Goal: Information Seeking & Learning: Learn about a topic

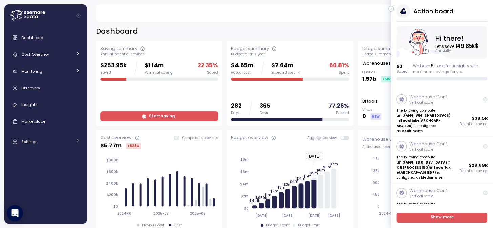
click at [390, 7] on icon "button" at bounding box center [391, 9] width 3 height 8
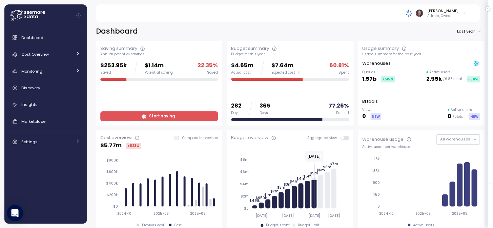
click at [36, 47] on div "Dashboard Cost Overview Compute Workloads Storage Cloud Services Clustering col…" at bounding box center [45, 90] width 77 height 118
click at [34, 56] on span "Cost Overview" at bounding box center [34, 54] width 27 height 5
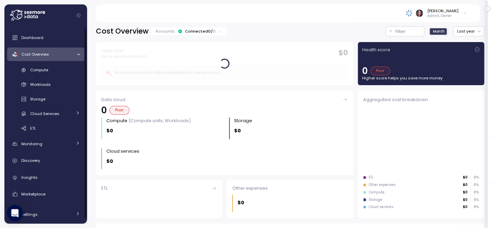
click at [38, 12] on icon at bounding box center [38, 12] width 3 height 3
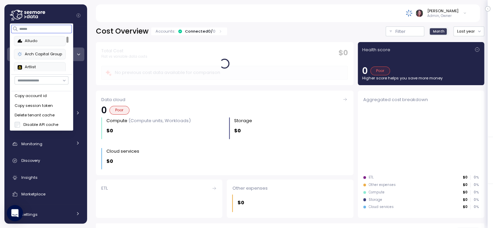
click at [44, 28] on input at bounding box center [41, 29] width 61 height 8
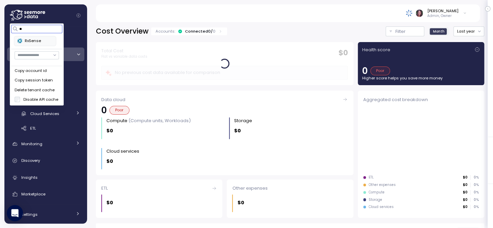
click at [45, 41] on div "RxSense" at bounding box center [35, 41] width 35 height 6
type input "**"
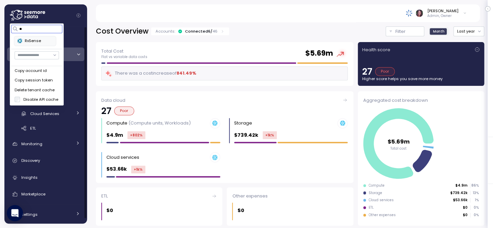
click at [45, 38] on div "RxSense" at bounding box center [35, 41] width 35 height 6
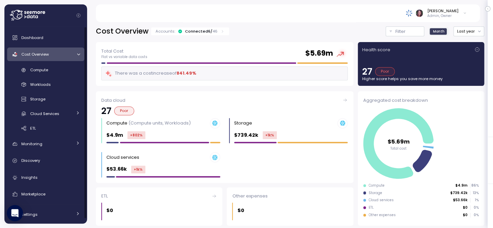
click at [236, 52] on div "Total Cost Flat vs variable data costs $ 5.69m" at bounding box center [224, 53] width 246 height 12
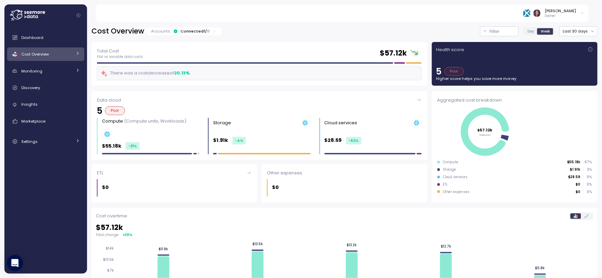
click at [52, 53] on div "Cost Overview" at bounding box center [46, 54] width 51 height 7
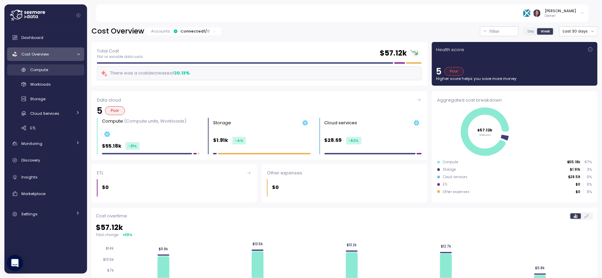
click at [53, 68] on div "Compute" at bounding box center [55, 69] width 50 height 7
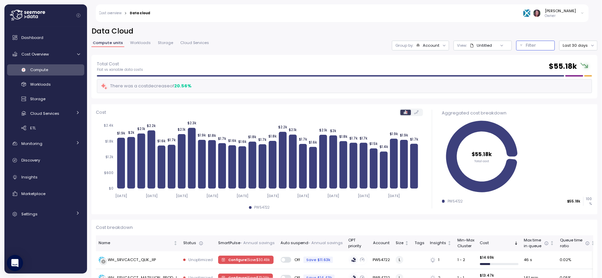
click at [533, 42] on div "Filter" at bounding box center [539, 45] width 25 height 7
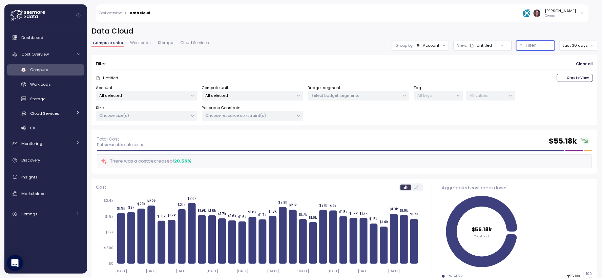
click at [229, 97] on p "All selected" at bounding box center [250, 95] width 88 height 5
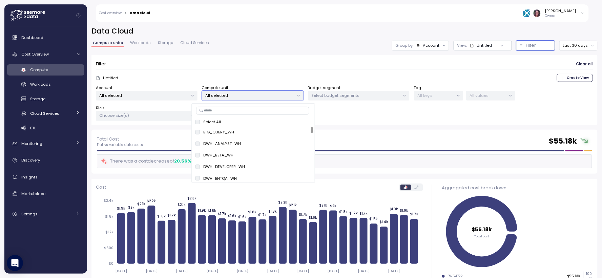
click at [230, 114] on input at bounding box center [252, 111] width 113 height 8
paste input "**********"
type input "**********"
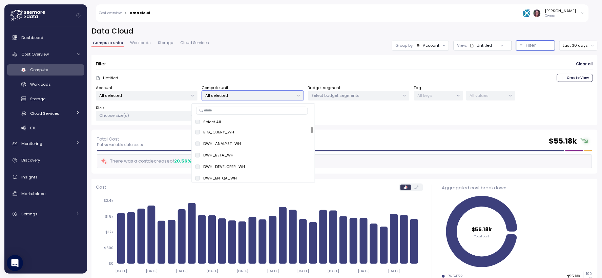
paste input "**********"
type input "**********"
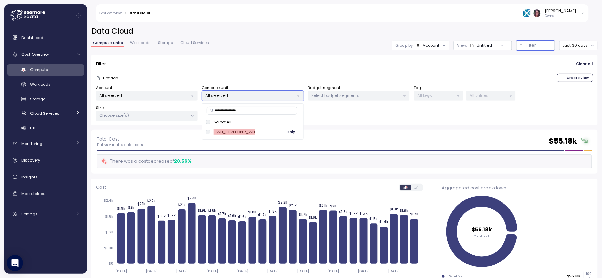
click at [289, 134] on span "only" at bounding box center [292, 131] width 8 height 7
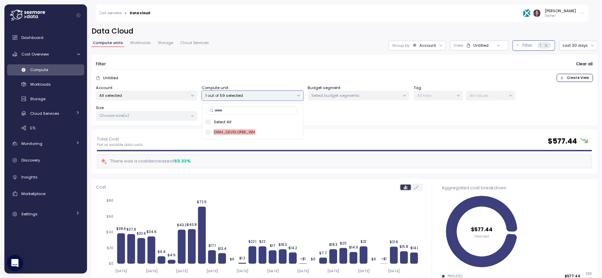
click at [370, 125] on div "Filter Clear all Untitled Create View Account All selected Compute unit 1 out o…" at bounding box center [345, 90] width 507 height 71
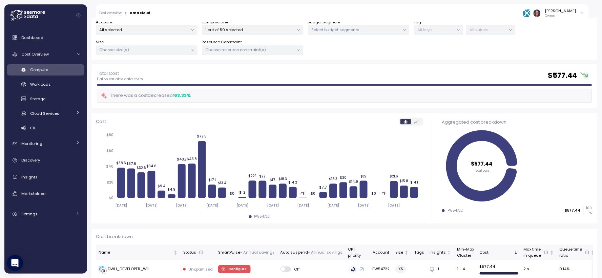
scroll to position [80, 0]
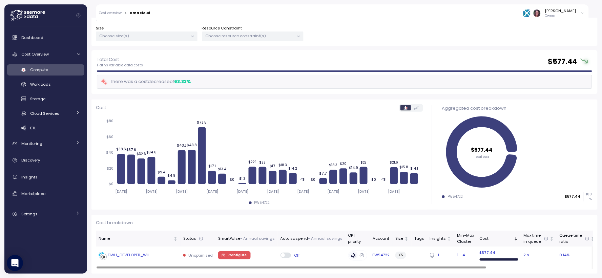
drag, startPoint x: 121, startPoint y: 256, endPoint x: 128, endPoint y: 261, distance: 8.6
click at [128, 261] on td "DWH_DEVELOPER_WH" at bounding box center [138, 256] width 85 height 18
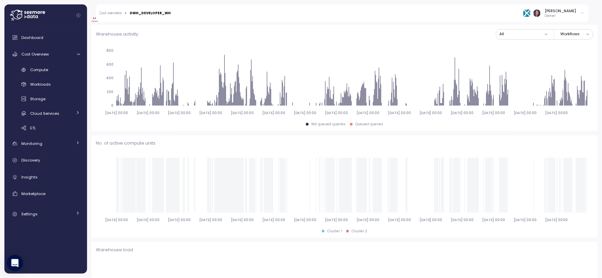
click at [179, 20] on span "Change log" at bounding box center [182, 18] width 23 height 4
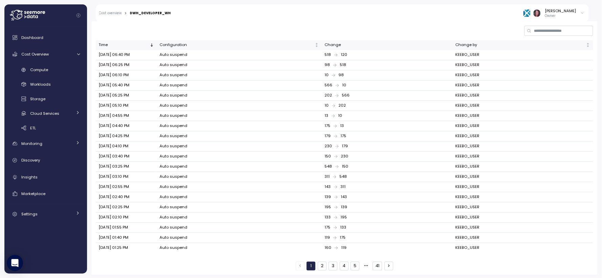
scroll to position [152, 0]
click at [377, 262] on button "41" at bounding box center [377, 265] width 9 height 9
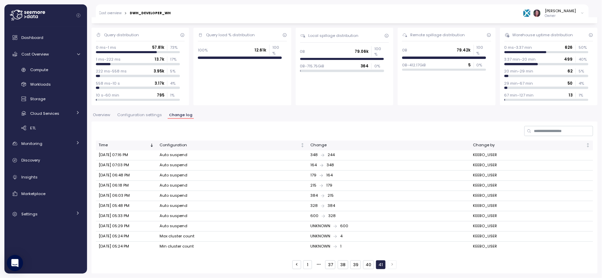
scroll to position [50, 0]
click at [364, 263] on button "40" at bounding box center [368, 265] width 11 height 9
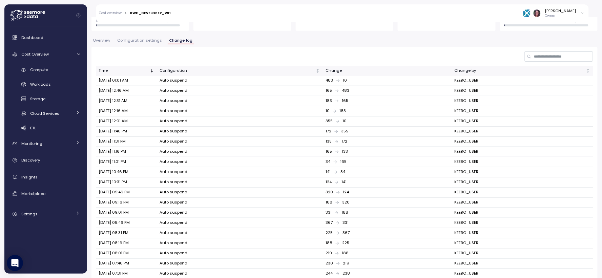
scroll to position [152, 0]
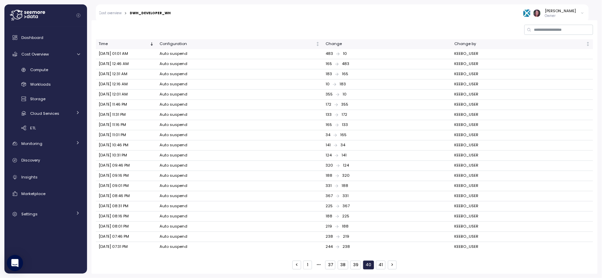
click at [330, 263] on button "37" at bounding box center [330, 265] width 10 height 9
click at [326, 269] on button "36" at bounding box center [331, 265] width 11 height 9
click at [327, 267] on button "35" at bounding box center [331, 265] width 11 height 9
click at [327, 267] on button "34" at bounding box center [331, 265] width 11 height 9
click at [327, 267] on button "33" at bounding box center [331, 265] width 11 height 9
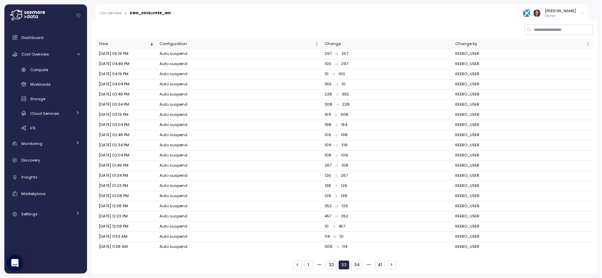
click at [327, 267] on button "32" at bounding box center [331, 265] width 11 height 9
click at [327, 267] on button "31" at bounding box center [331, 265] width 9 height 9
click at [381, 266] on button "41" at bounding box center [379, 265] width 9 height 9
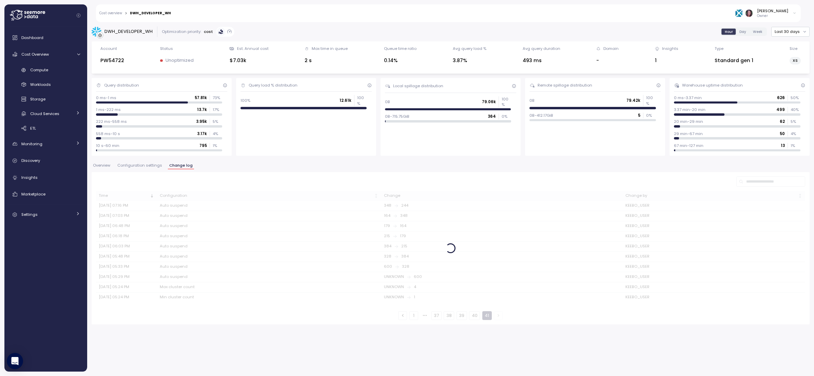
scroll to position [0, 0]
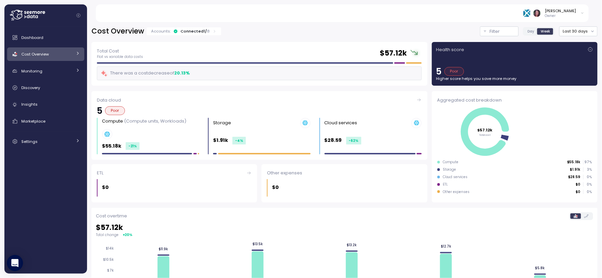
click at [68, 53] on div "Cost Overview" at bounding box center [46, 54] width 51 height 7
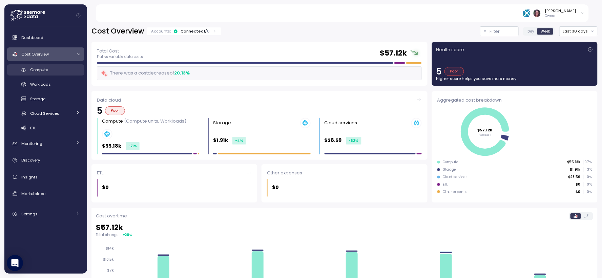
click at [49, 71] on div "Compute" at bounding box center [55, 69] width 50 height 7
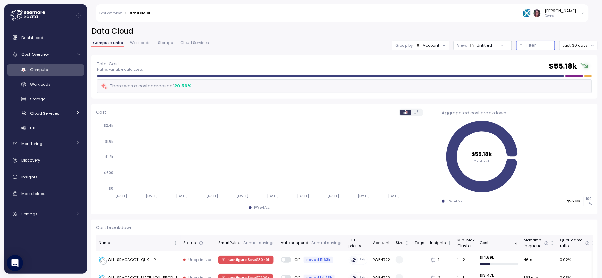
click at [531, 43] on p "Filter" at bounding box center [532, 45] width 10 height 7
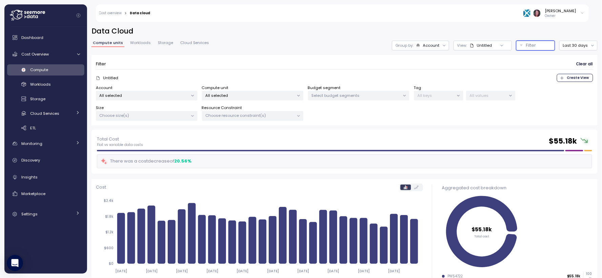
click at [269, 96] on p "All selected" at bounding box center [250, 95] width 88 height 5
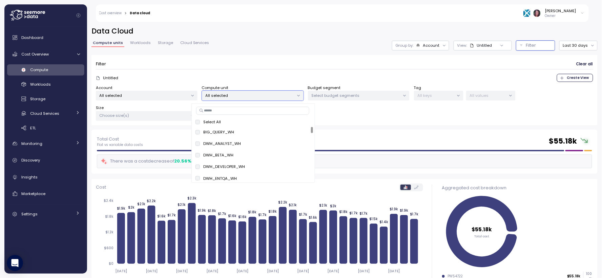
click at [244, 114] on input at bounding box center [252, 111] width 113 height 8
paste input "**********"
type input "**********"
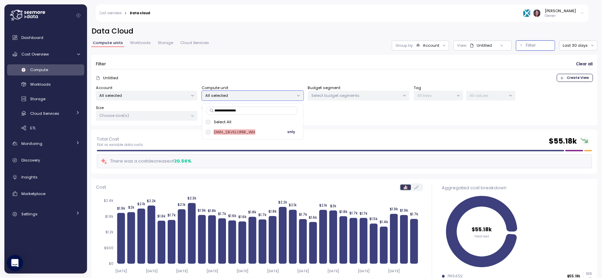
click at [290, 131] on span "only" at bounding box center [292, 131] width 8 height 7
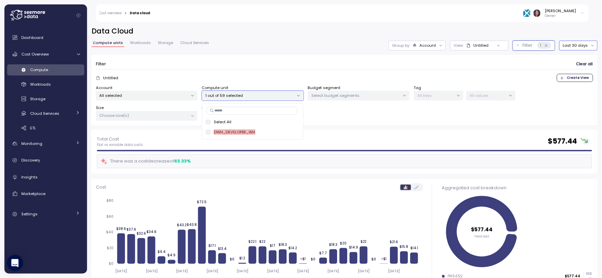
click at [577, 43] on button "Last 30 days" at bounding box center [579, 46] width 38 height 10
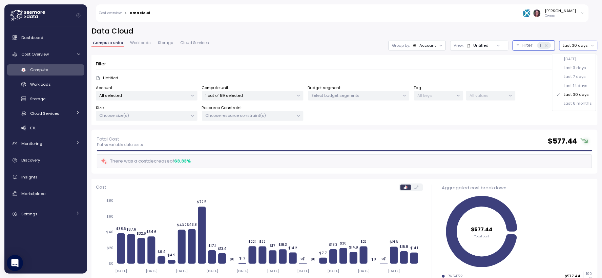
click at [563, 100] on div "Last 6 months" at bounding box center [574, 103] width 41 height 9
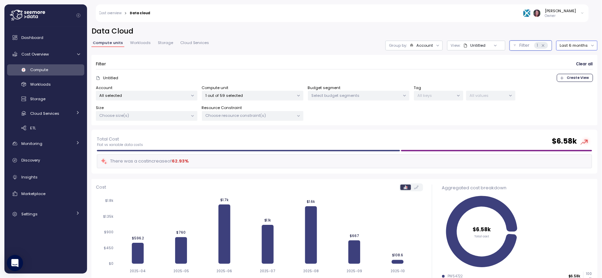
click at [567, 44] on button "Last 6 months" at bounding box center [577, 46] width 41 height 10
click at [577, 95] on div "Last 30 days" at bounding box center [575, 94] width 25 height 5
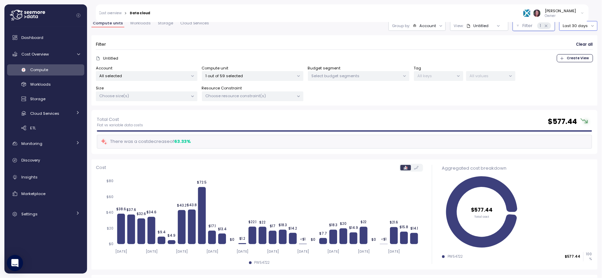
scroll to position [50, 0]
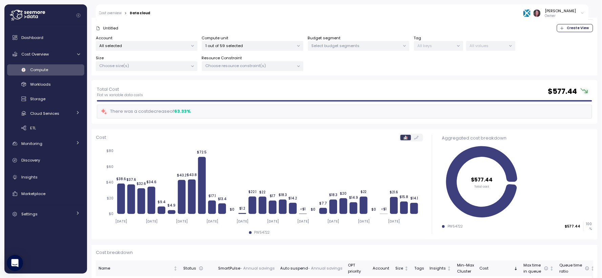
click at [249, 48] on p "1 out of 59 selected" at bounding box center [250, 45] width 88 height 5
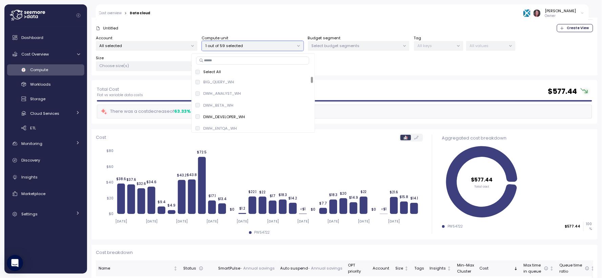
click at [231, 62] on input at bounding box center [252, 61] width 113 height 8
paste input "**********"
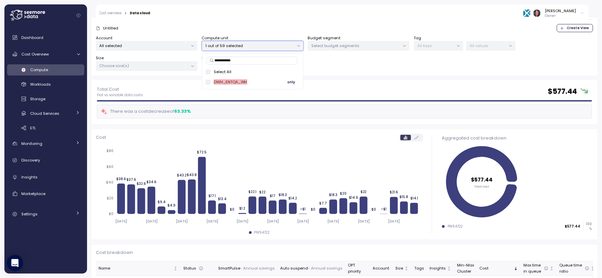
click at [289, 81] on span "only" at bounding box center [292, 81] width 8 height 7
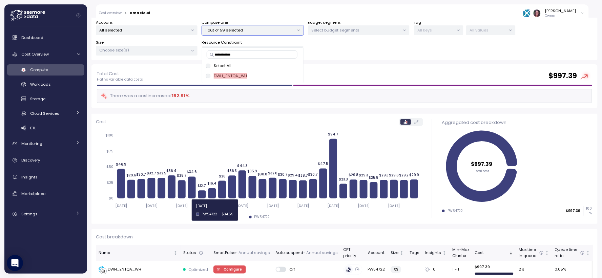
scroll to position [80, 0]
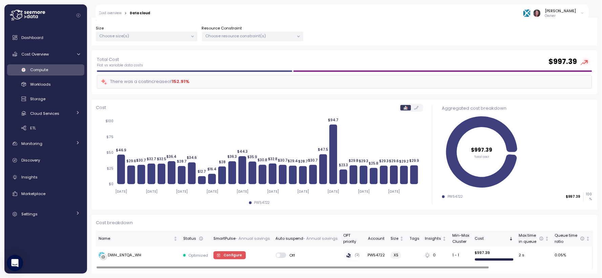
drag, startPoint x: 123, startPoint y: 257, endPoint x: 142, endPoint y: 276, distance: 26.6
click at [142, 276] on div "Data Cloud Compute units Workloads Storage Cloud Services Group by: Account Vie…" at bounding box center [344, 148] width 515 height 261
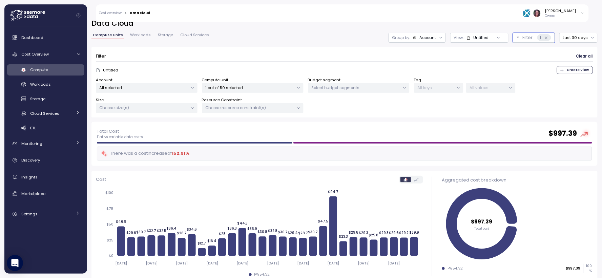
scroll to position [4, 0]
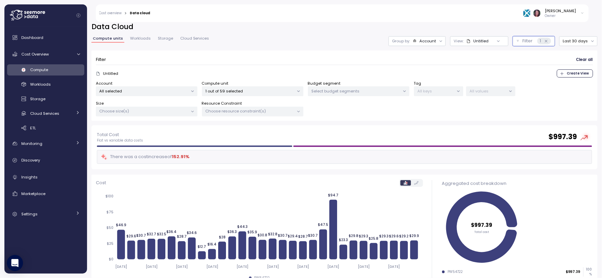
click at [263, 93] on p "1 out of 59 selected" at bounding box center [250, 90] width 88 height 5
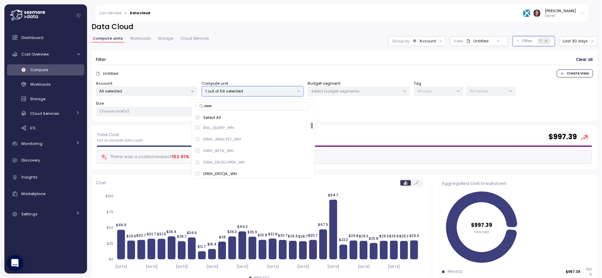
click at [240, 106] on input at bounding box center [252, 106] width 113 height 8
paste input "*********"
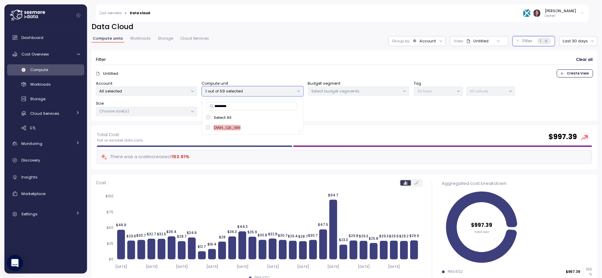
click at [289, 130] on div at bounding box center [251, 131] width 96 height 3
click at [296, 129] on button "only" at bounding box center [291, 128] width 16 height 8
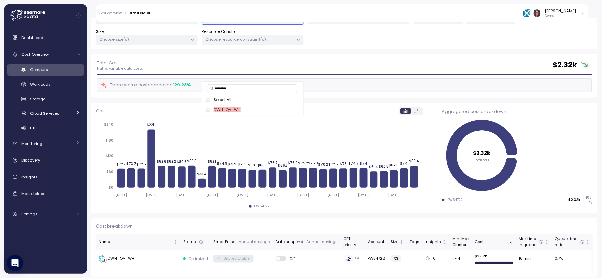
scroll to position [80, 0]
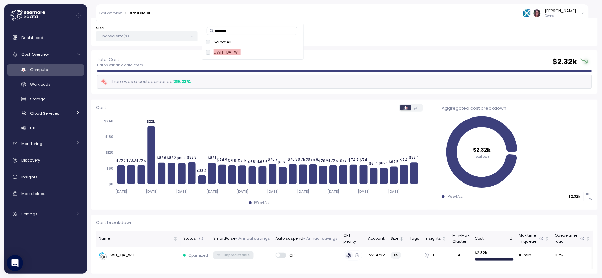
type input "*********"
click at [385, 56] on div "Total Cost Flat vs variable data costs $ 2.32k" at bounding box center [345, 62] width 496 height 12
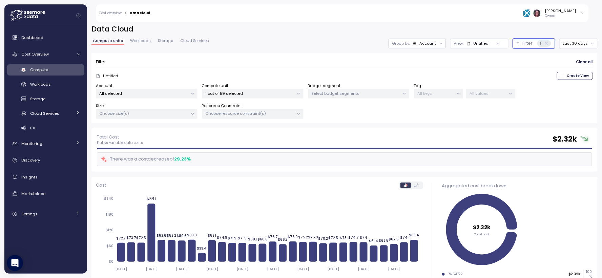
scroll to position [0, 0]
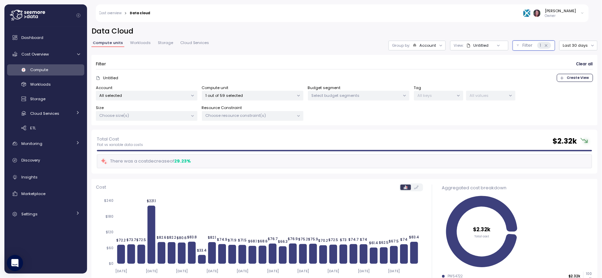
click at [249, 96] on p "1 out of 59 selected" at bounding box center [250, 95] width 88 height 5
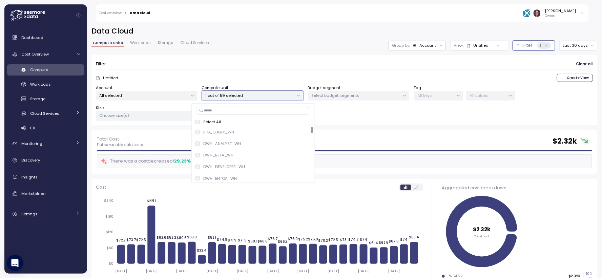
click at [254, 112] on input at bounding box center [252, 111] width 113 height 8
paste input "**********"
type input "**********"
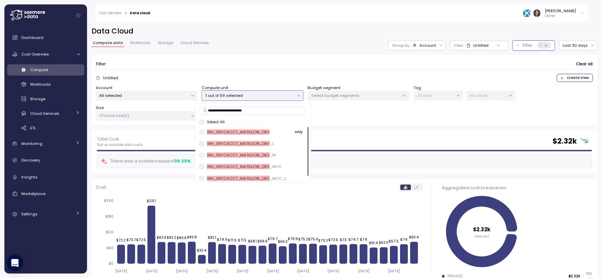
click at [298, 132] on span "only" at bounding box center [299, 131] width 8 height 7
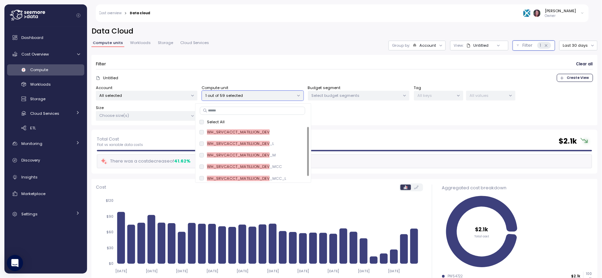
click at [370, 130] on div "Total Cost Flat vs variable data costs $ 2.1k There was a cost decrease of 41.6…" at bounding box center [345, 152] width 507 height 44
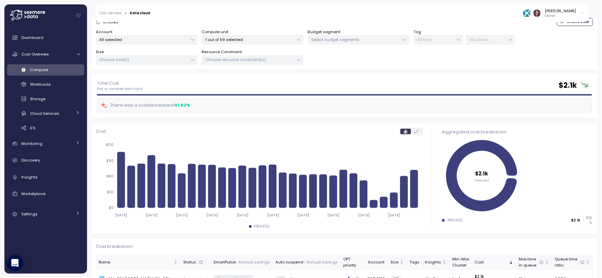
scroll to position [80, 0]
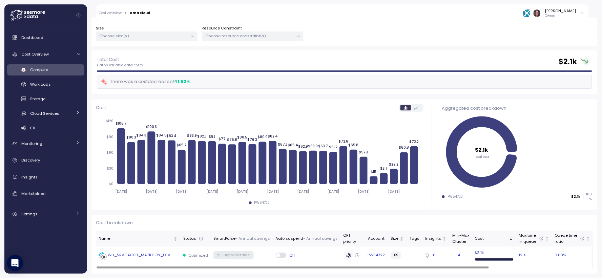
click at [143, 257] on div "WH_SRVCACCT_MATILLION_DEV" at bounding box center [139, 256] width 63 height 6
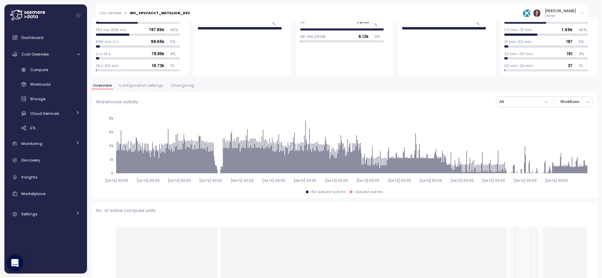
scroll to position [148, 0]
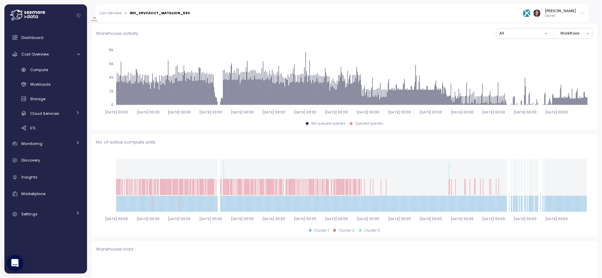
click at [186, 19] on span "Change log" at bounding box center [182, 17] width 23 height 4
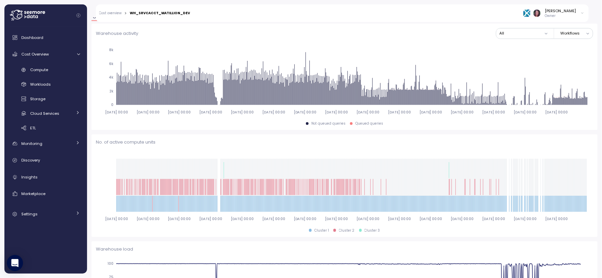
scroll to position [48, 0]
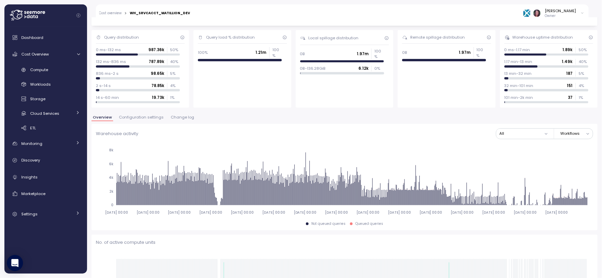
click at [177, 116] on span "Change log" at bounding box center [182, 118] width 23 height 4
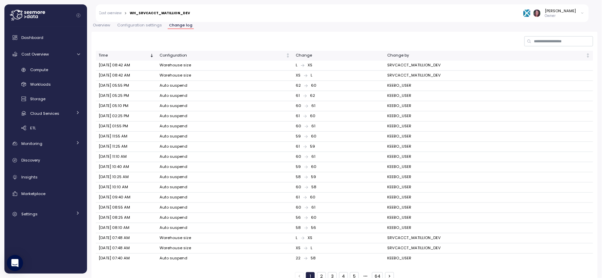
scroll to position [152, 0]
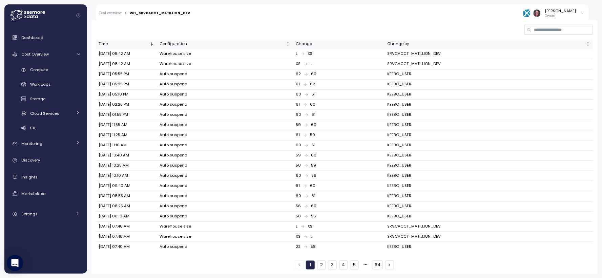
click at [353, 267] on button "5" at bounding box center [354, 265] width 9 height 9
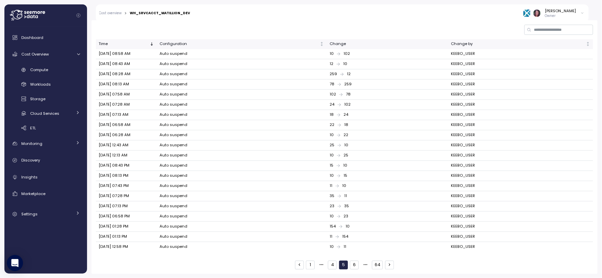
click at [350, 266] on button "6" at bounding box center [354, 265] width 9 height 9
click at [381, 266] on div "1 5 6 7 64" at bounding box center [344, 265] width 99 height 9
click at [377, 266] on button "64" at bounding box center [377, 265] width 11 height 9
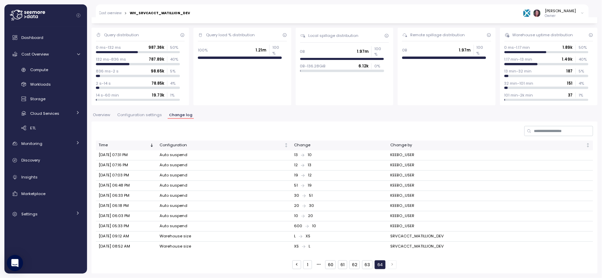
scroll to position [50, 0]
click at [331, 268] on button "60" at bounding box center [330, 265] width 11 height 9
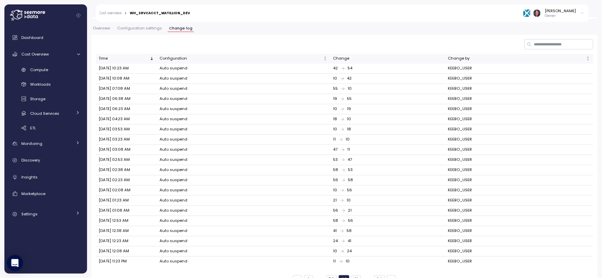
scroll to position [152, 0]
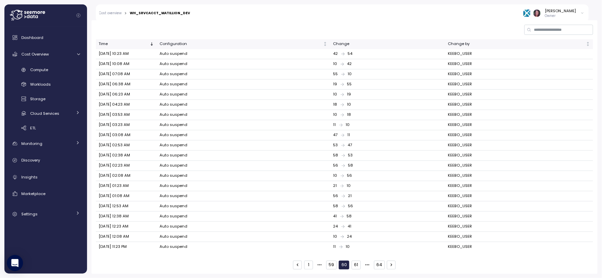
click at [326, 262] on button "59" at bounding box center [331, 265] width 11 height 9
click at [379, 268] on button "64" at bounding box center [380, 265] width 11 height 9
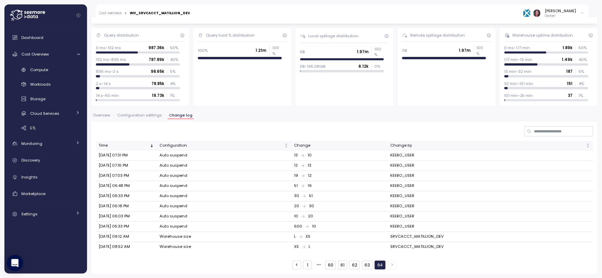
click at [306, 265] on button "1" at bounding box center [307, 265] width 9 height 9
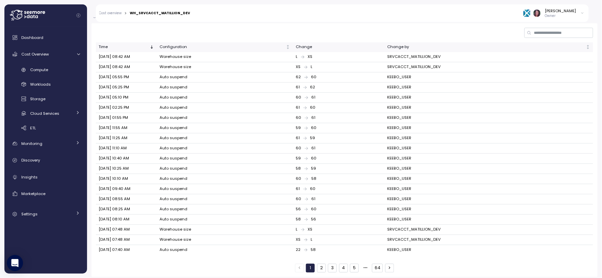
scroll to position [151, 0]
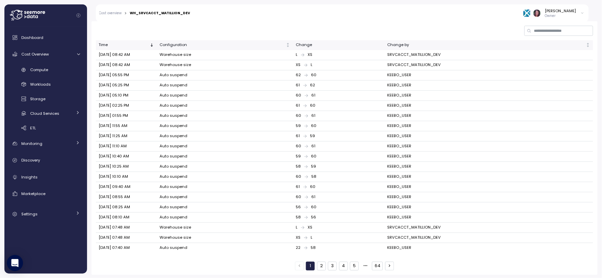
click at [314, 271] on div "Time Configuration Change Change by Oct 08, 2025 08:42 AM Warehouse size L XS S…" at bounding box center [345, 148] width 507 height 254
click at [317, 266] on button "2" at bounding box center [321, 266] width 9 height 9
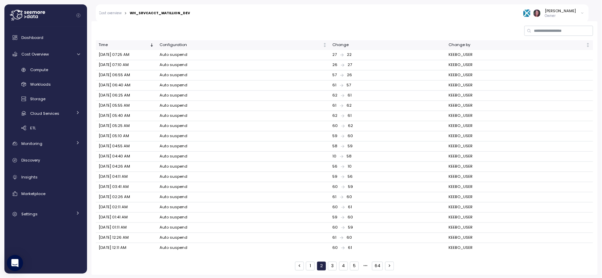
click at [331, 266] on button "3" at bounding box center [332, 266] width 9 height 9
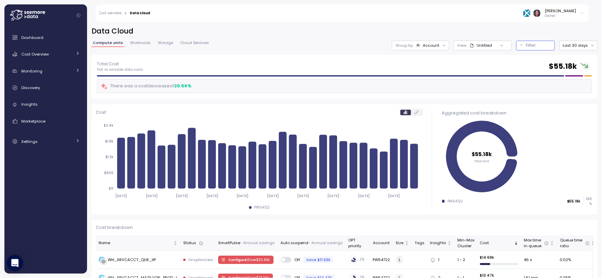
click at [531, 43] on p "Filter" at bounding box center [532, 45] width 10 height 7
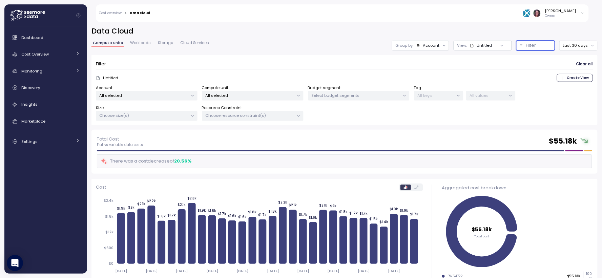
click at [277, 95] on p "All selected" at bounding box center [250, 95] width 88 height 5
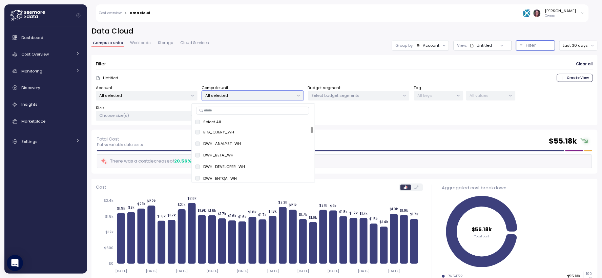
click at [259, 116] on div "Select All BIG_QUERY_WH only DWH_ANALYST_WH only DWH_BETA_WH only DWH_DEVELOPER…" at bounding box center [254, 143] width 124 height 80
click at [259, 110] on input at bounding box center [252, 111] width 113 height 8
paste input "**********"
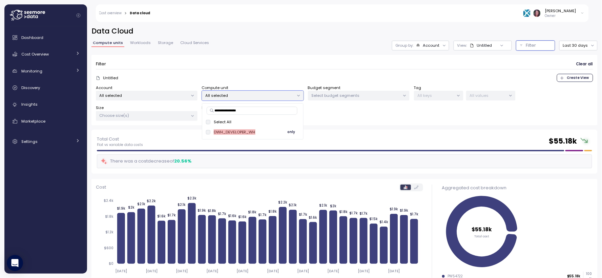
click at [289, 133] on span "only" at bounding box center [292, 131] width 8 height 7
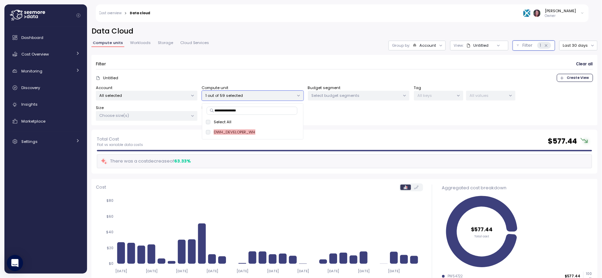
type input "**********"
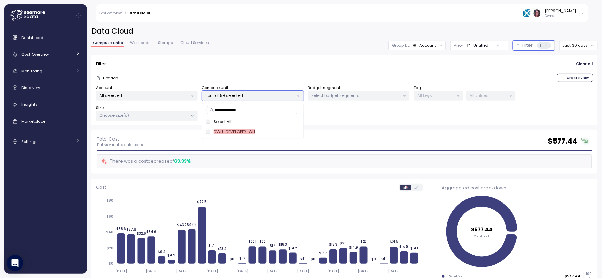
scroll to position [50, 0]
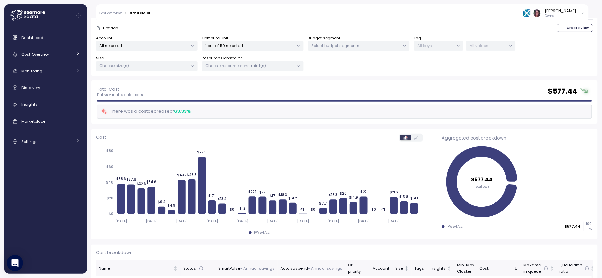
click at [352, 92] on div "Total Cost Flat vs variable data costs $ 577.44" at bounding box center [345, 92] width 496 height 12
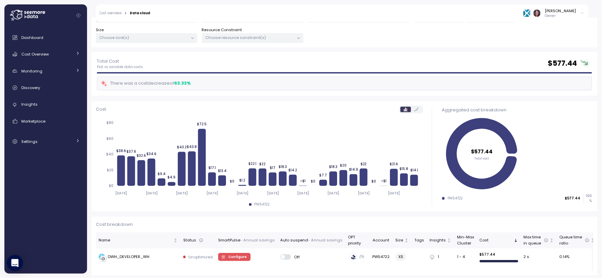
scroll to position [80, 0]
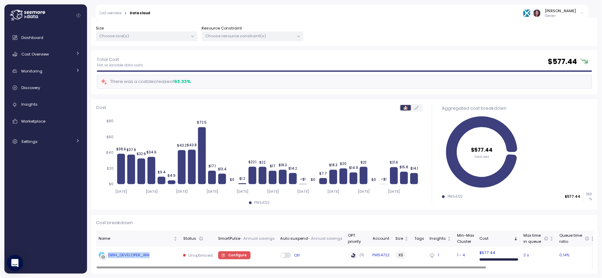
drag, startPoint x: 159, startPoint y: 253, endPoint x: 101, endPoint y: 252, distance: 58.3
click at [101, 252] on div "DWH_DEVELOPER_WH" at bounding box center [138, 255] width 79 height 7
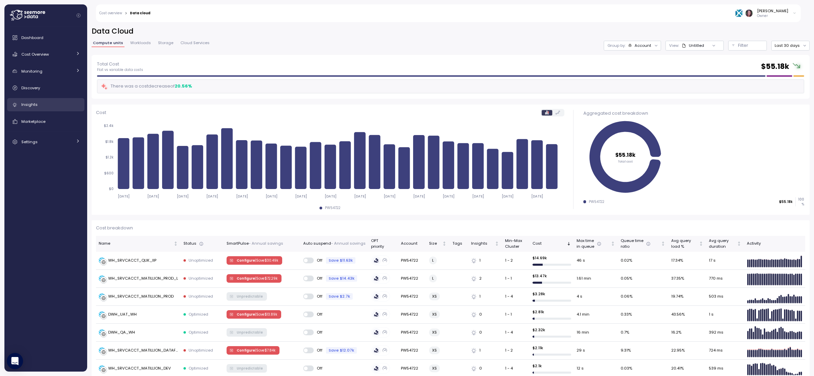
click at [39, 108] on link "Insights" at bounding box center [45, 105] width 77 height 14
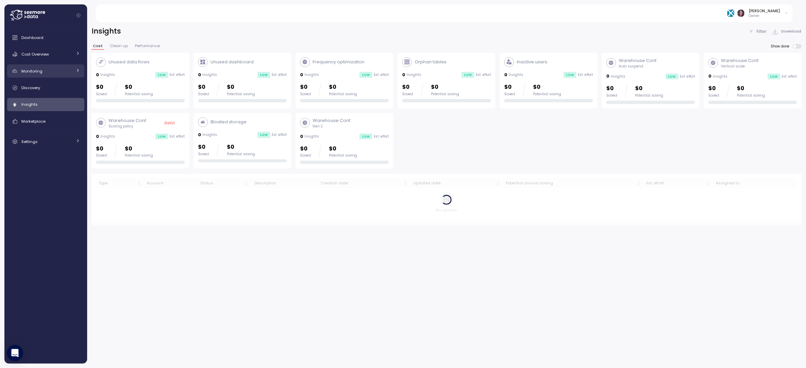
click at [44, 71] on div "Monitoring" at bounding box center [46, 71] width 51 height 7
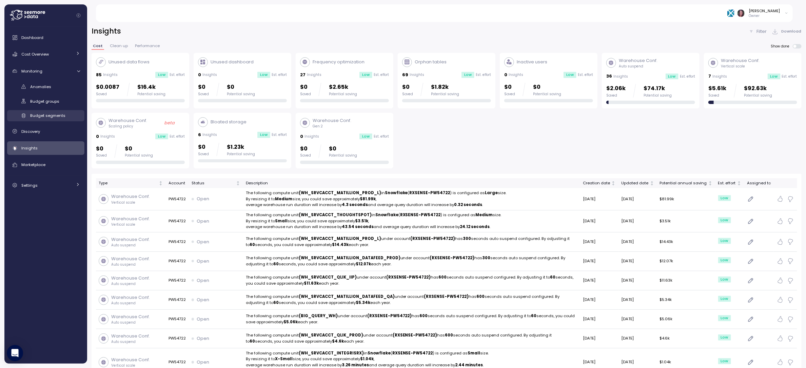
click at [46, 113] on span "Budget segments" at bounding box center [47, 115] width 35 height 5
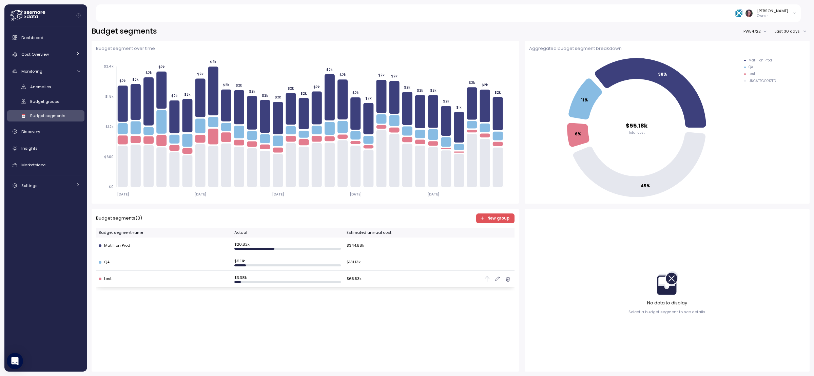
click at [155, 278] on div "test" at bounding box center [164, 279] width 130 height 6
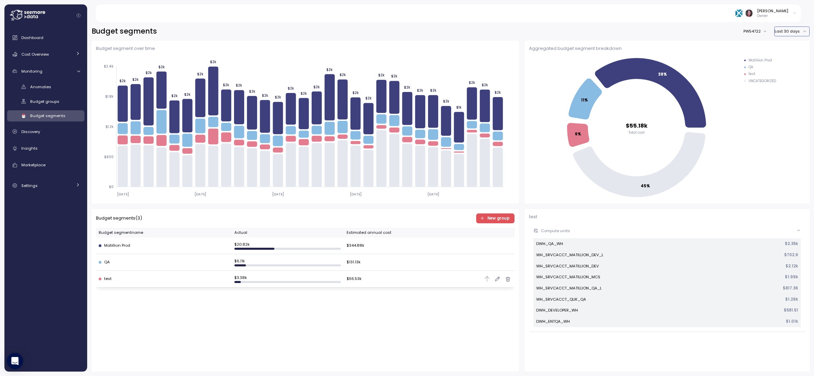
click at [602, 31] on button "Last 30 days" at bounding box center [791, 31] width 35 height 10
click at [602, 92] on div "Last 6 months" at bounding box center [794, 89] width 28 height 5
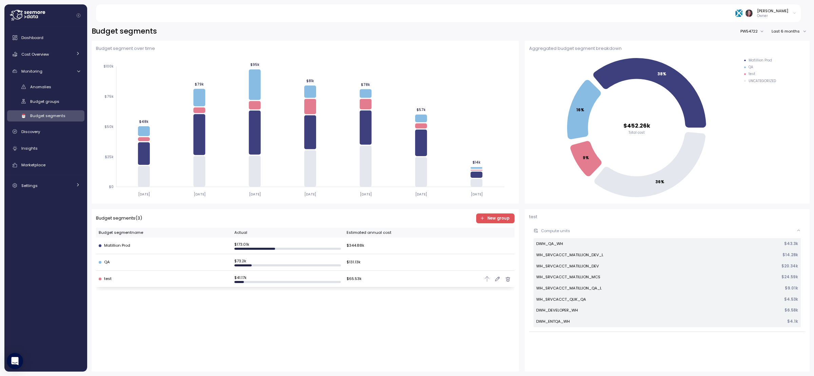
click at [188, 278] on div "test" at bounding box center [164, 279] width 130 height 6
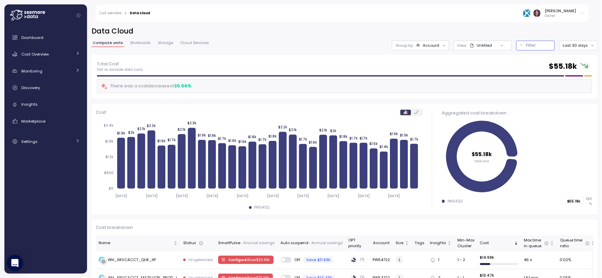
click at [528, 44] on p "Filter" at bounding box center [532, 45] width 10 height 7
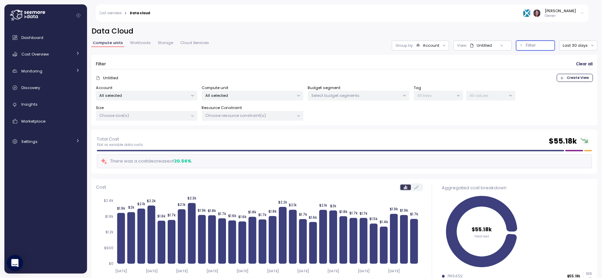
click at [233, 94] on p "All selected" at bounding box center [250, 95] width 88 height 5
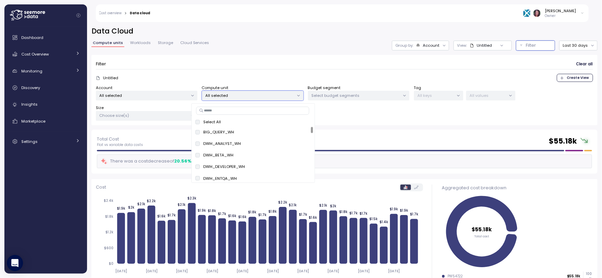
click at [230, 112] on input at bounding box center [252, 111] width 113 height 8
paste input "**********"
type input "**********"
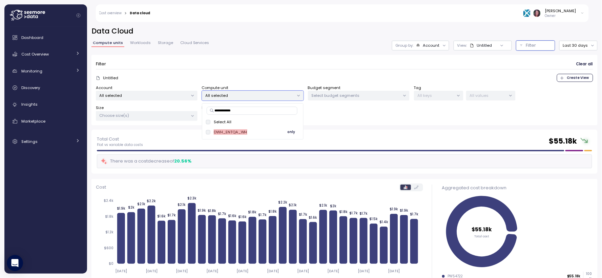
click at [293, 133] on span "only" at bounding box center [292, 131] width 8 height 7
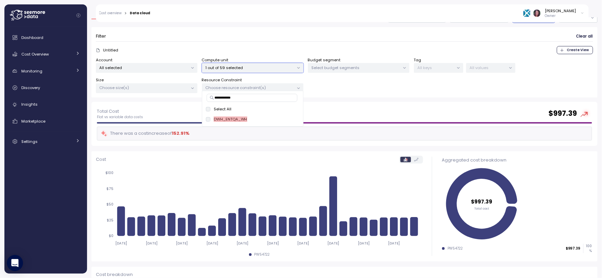
scroll to position [75, 0]
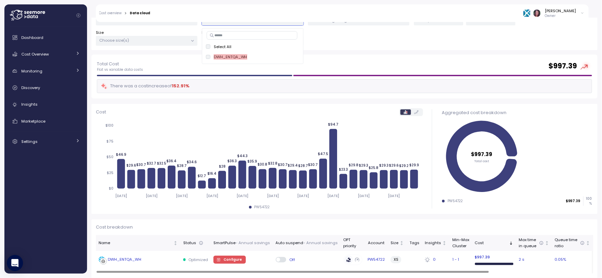
click at [128, 261] on div "DWH_ENTQA_WH" at bounding box center [125, 260] width 34 height 6
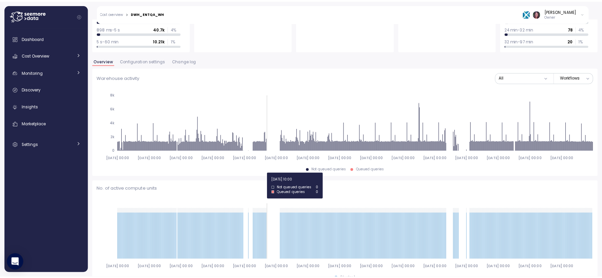
scroll to position [57, 0]
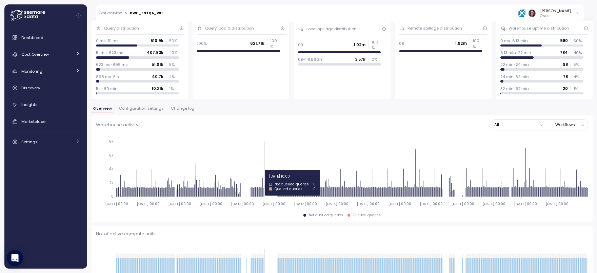
click at [178, 110] on span "Change log" at bounding box center [182, 108] width 23 height 4
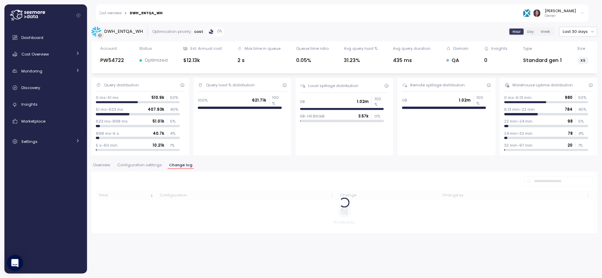
click at [182, 164] on span "Change log" at bounding box center [180, 165] width 23 height 4
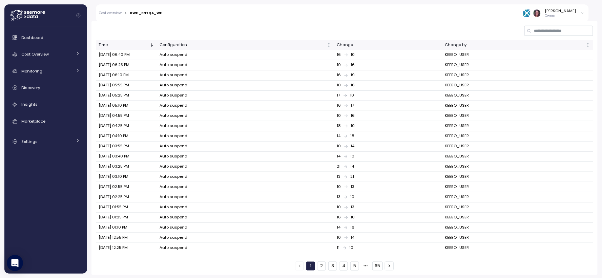
scroll to position [152, 0]
click at [374, 262] on button "65" at bounding box center [378, 265] width 11 height 9
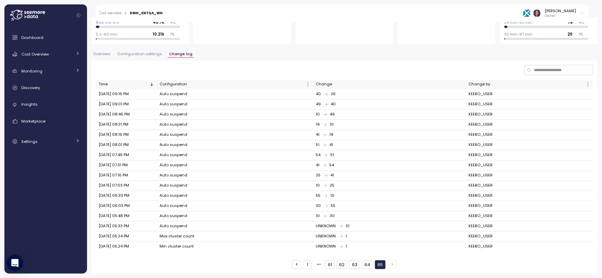
scroll to position [111, 0]
click at [303, 266] on button "1" at bounding box center [307, 265] width 9 height 9
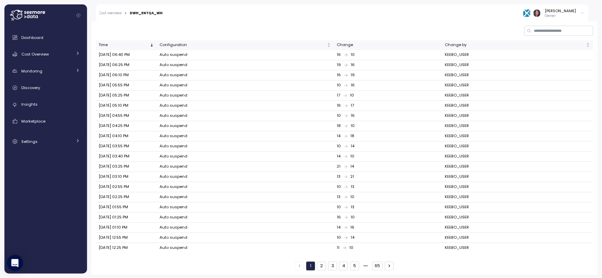
scroll to position [152, 0]
click at [378, 265] on button "65" at bounding box center [378, 265] width 11 height 9
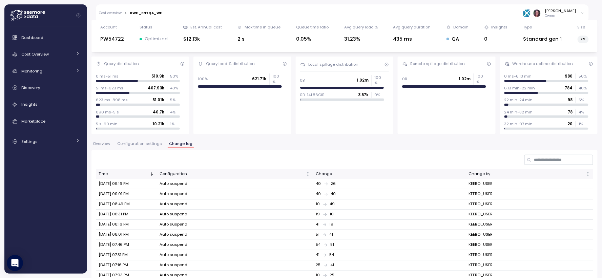
scroll to position [0, 0]
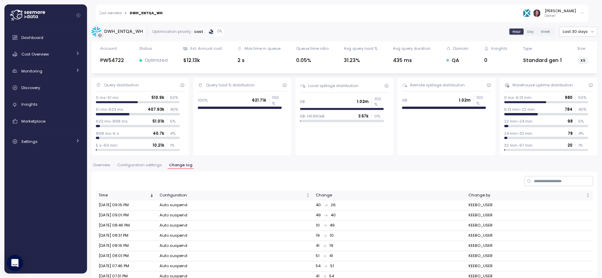
click at [101, 165] on span "Overview" at bounding box center [101, 165] width 17 height 4
click at [106, 165] on span "Overview" at bounding box center [101, 165] width 17 height 4
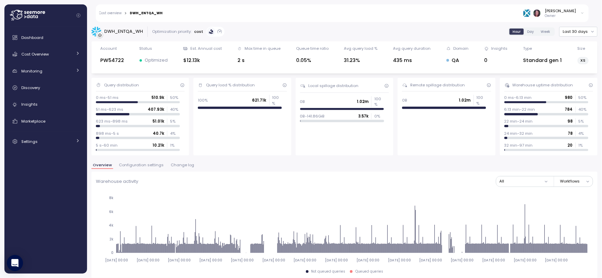
click at [95, 165] on span "Overview" at bounding box center [102, 165] width 19 height 4
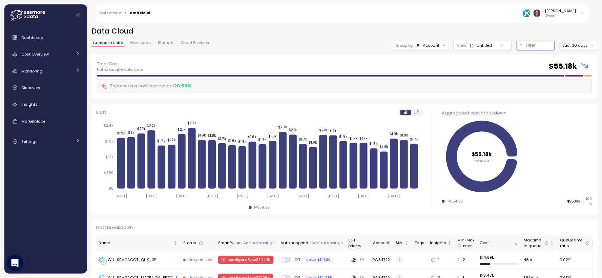
click at [527, 43] on p "Filter" at bounding box center [532, 45] width 10 height 7
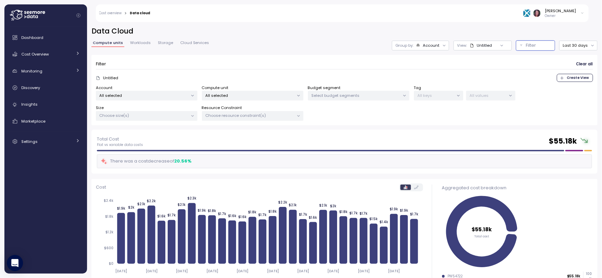
click at [253, 90] on div "Compute unit All selected" at bounding box center [253, 93] width 102 height 16
click at [249, 96] on p "All selected" at bounding box center [250, 95] width 88 height 5
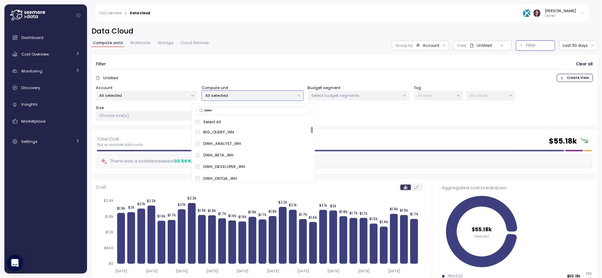
click at [238, 111] on input at bounding box center [252, 111] width 113 height 8
paste input "*********"
type input "*********"
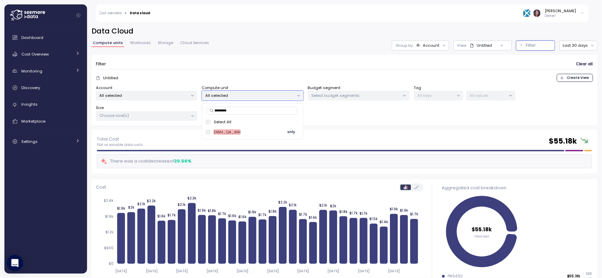
click at [290, 134] on span "only" at bounding box center [292, 131] width 8 height 7
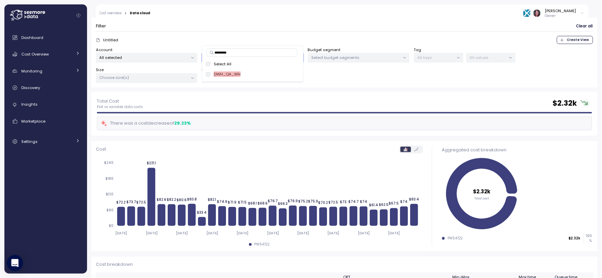
scroll to position [80, 0]
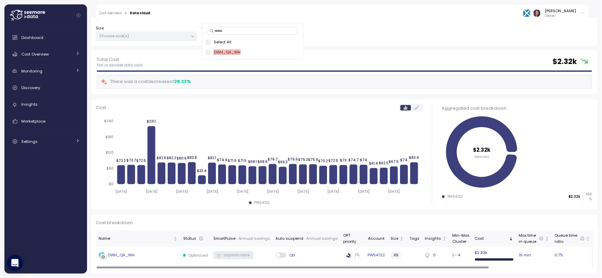
click at [122, 253] on div "DWH_QA_WH" at bounding box center [121, 256] width 27 height 6
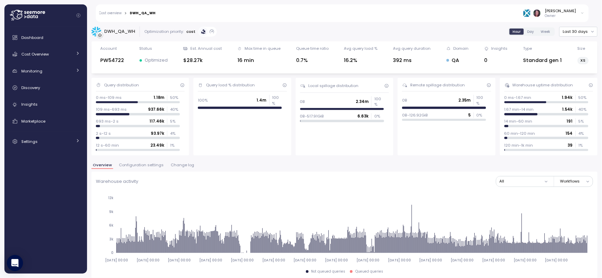
click at [181, 165] on span "Change log" at bounding box center [182, 165] width 23 height 4
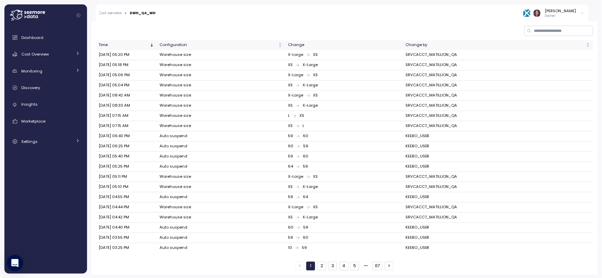
scroll to position [152, 0]
click at [375, 267] on button "67" at bounding box center [378, 265] width 10 height 9
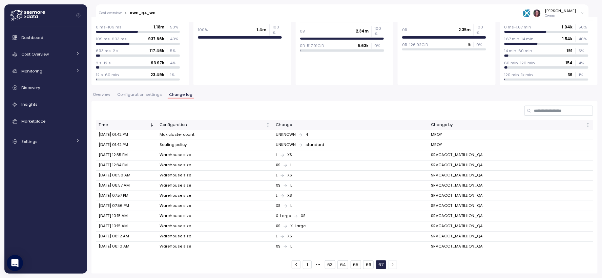
scroll to position [70, 0]
click at [352, 266] on button "65" at bounding box center [356, 265] width 11 height 9
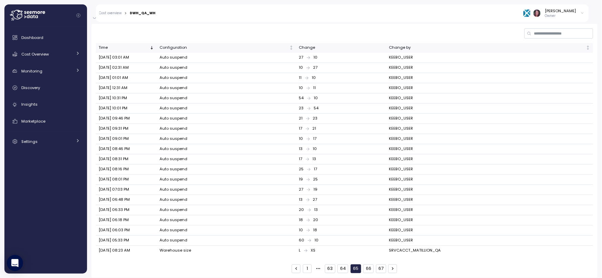
scroll to position [152, 0]
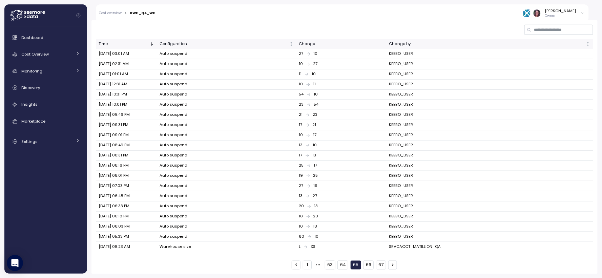
click at [305, 266] on button "1" at bounding box center [307, 265] width 9 height 9
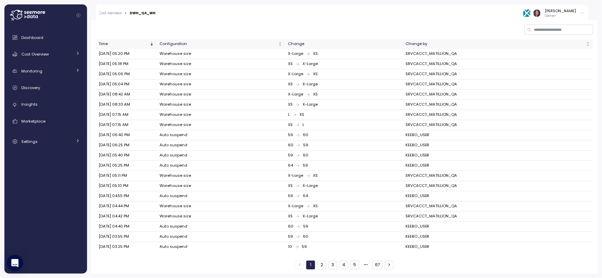
click at [374, 261] on button "67" at bounding box center [378, 265] width 10 height 9
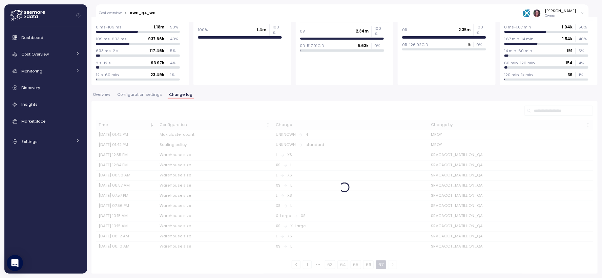
scroll to position [70, 0]
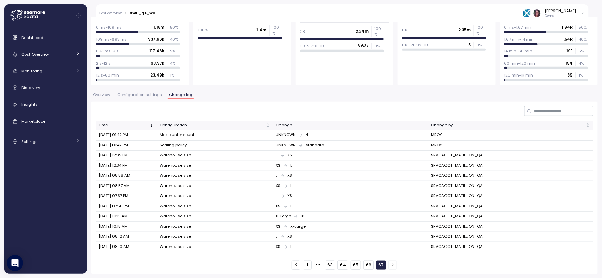
click at [367, 267] on button "66" at bounding box center [368, 265] width 11 height 9
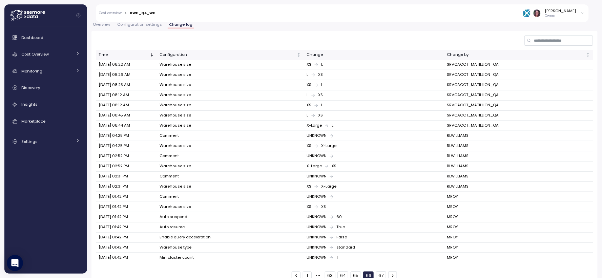
scroll to position [146, 0]
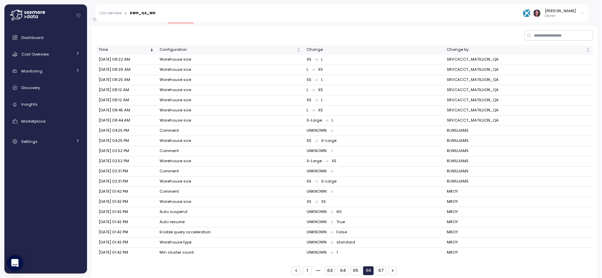
click at [347, 271] on div "1 63 64 65 66 67" at bounding box center [344, 271] width 105 height 9
click at [351, 271] on button "65" at bounding box center [356, 271] width 11 height 9
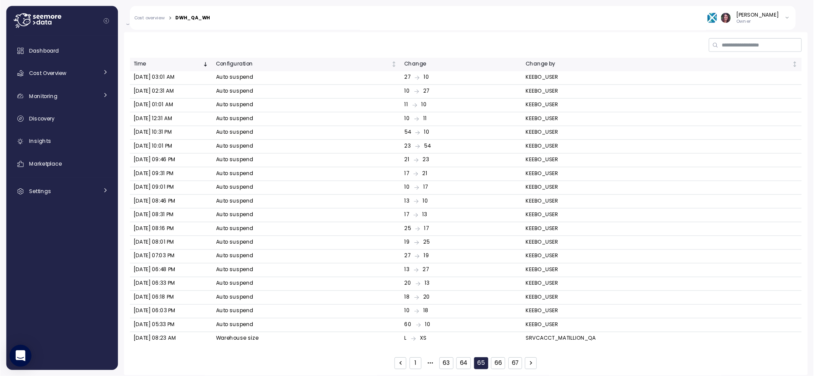
scroll to position [152, 0]
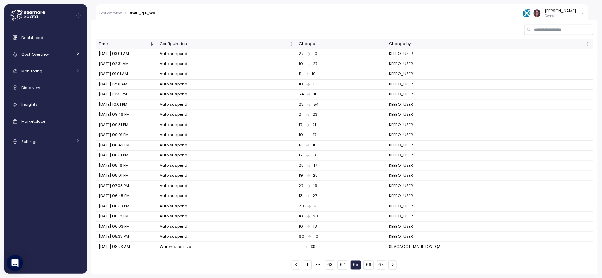
click at [368, 265] on button "66" at bounding box center [368, 265] width 11 height 9
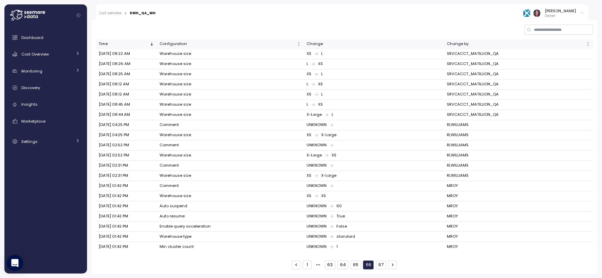
click at [356, 266] on button "65" at bounding box center [356, 265] width 11 height 9
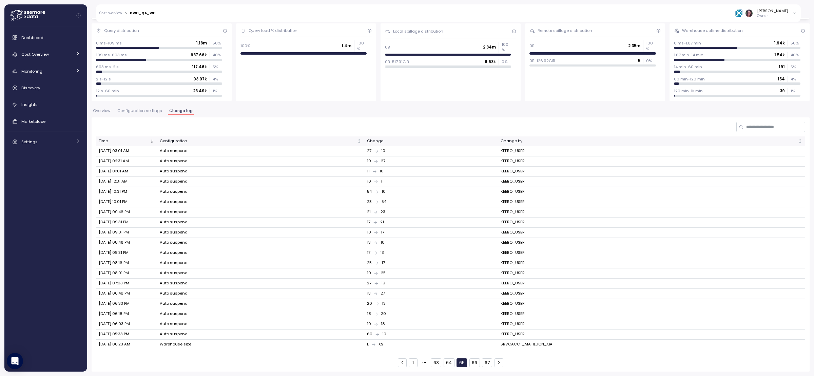
scroll to position [57, 0]
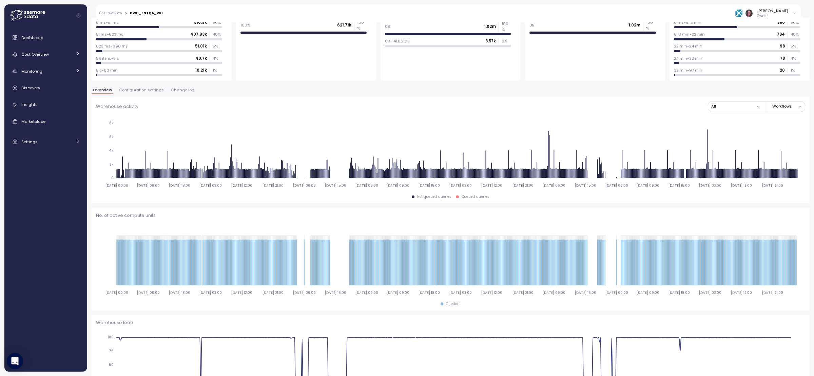
scroll to position [75, 0]
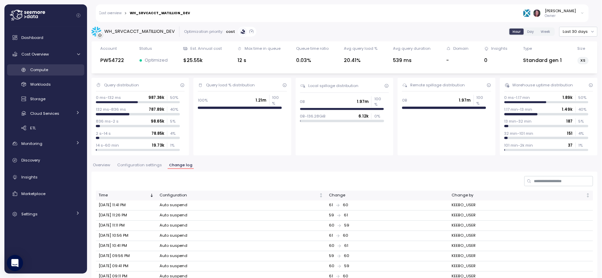
click at [54, 69] on div "Compute" at bounding box center [55, 69] width 50 height 7
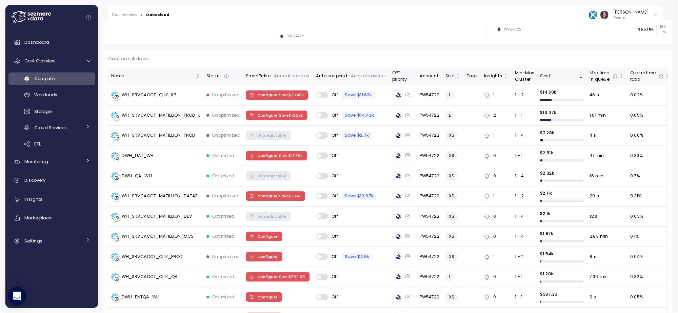
scroll to position [176, 0]
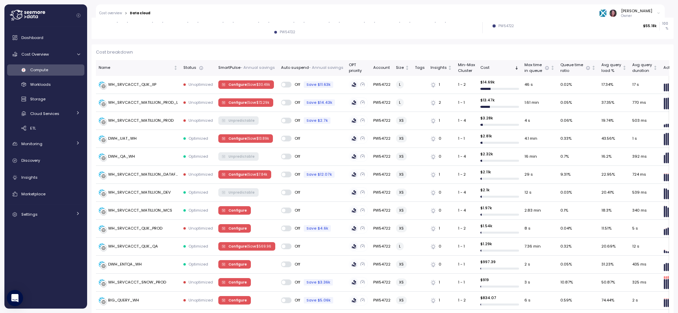
drag, startPoint x: 583, startPoint y: 2, endPoint x: 468, endPoint y: 46, distance: 123.0
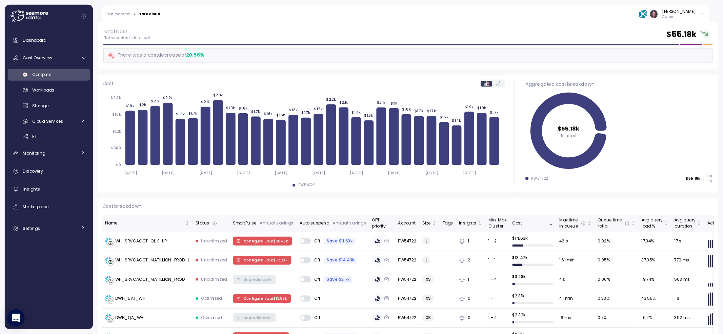
scroll to position [0, 0]
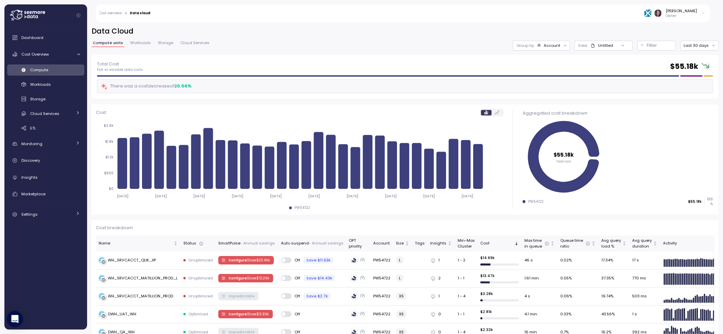
drag, startPoint x: 659, startPoint y: 0, endPoint x: 502, endPoint y: 57, distance: 166.9
click at [502, 57] on div "Total Cost Flat vs variable data costs $ 55.18k There was a cost decrease of 20…" at bounding box center [405, 77] width 627 height 44
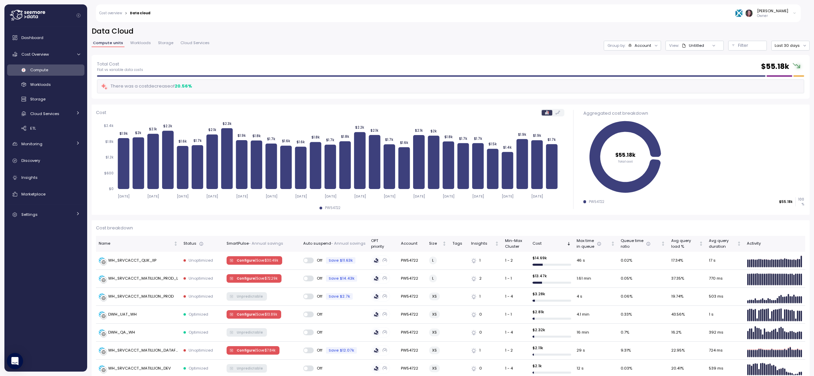
drag, startPoint x: 707, startPoint y: 2, endPoint x: 420, endPoint y: 221, distance: 360.4
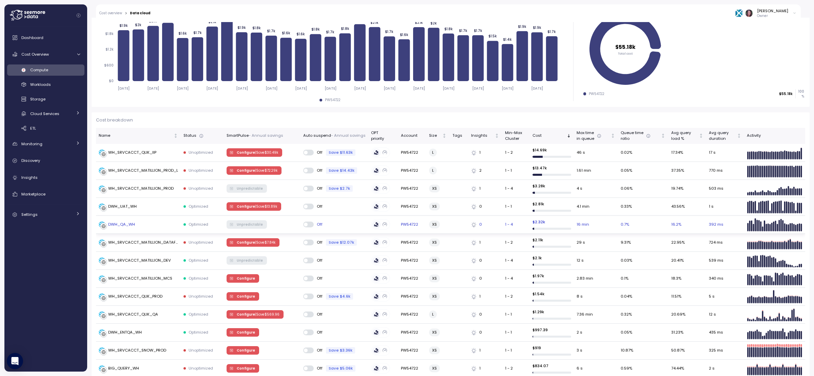
scroll to position [136, 0]
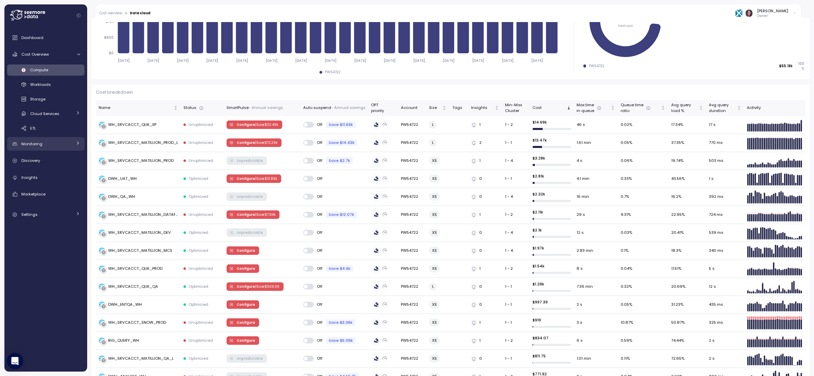
click at [52, 143] on div "Monitoring" at bounding box center [46, 143] width 51 height 7
click at [42, 186] on span "Budget segments" at bounding box center [47, 188] width 35 height 5
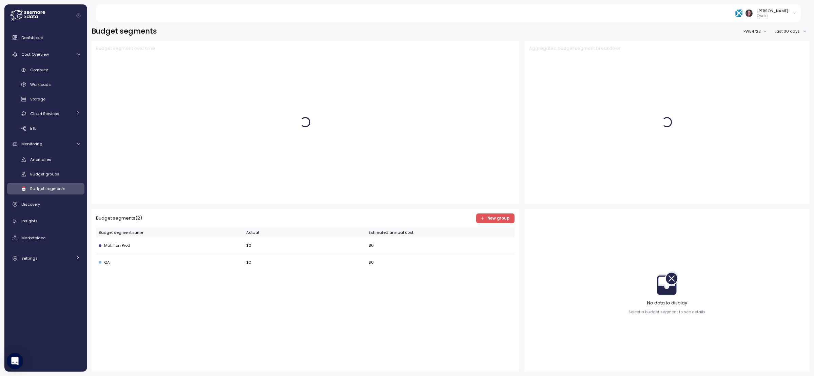
click at [494, 216] on span "New group" at bounding box center [498, 218] width 22 height 9
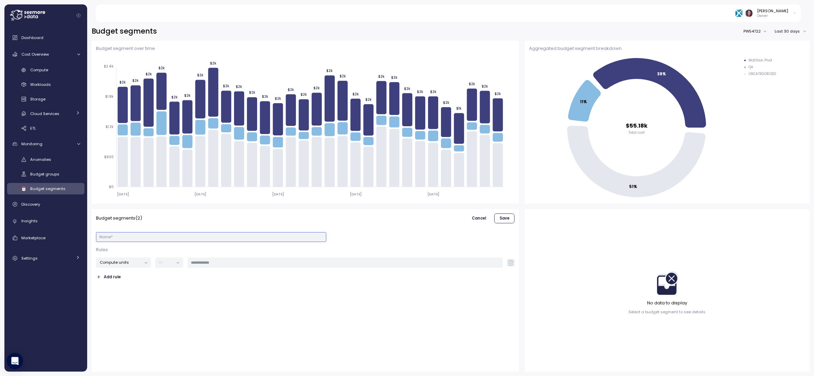
click at [206, 234] on input "Name *" at bounding box center [211, 237] width 230 height 10
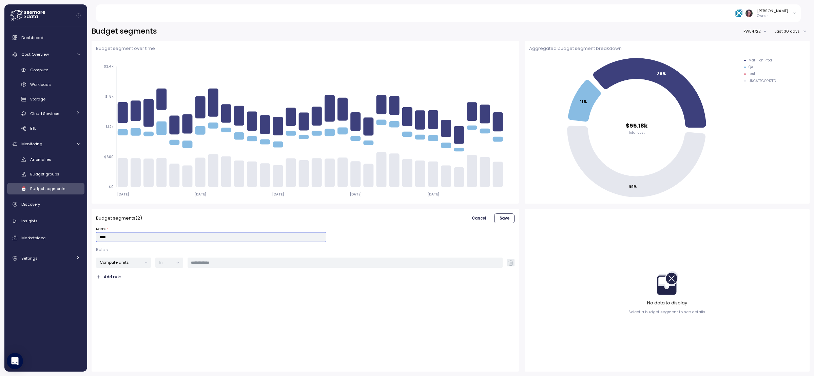
type input "****"
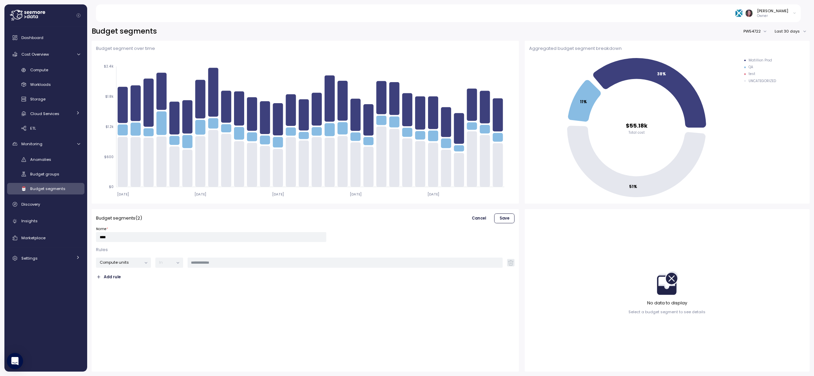
click at [229, 272] on div "Name * **** Rules Compute units In Add rule" at bounding box center [305, 254] width 419 height 54
click at [228, 260] on input "text" at bounding box center [345, 262] width 308 height 6
drag, startPoint x: 254, startPoint y: 256, endPoint x: 250, endPoint y: 266, distance: 11.6
click at [254, 256] on div "Name * **** Rules Compute units In Add rule" at bounding box center [305, 254] width 419 height 54
click at [250, 266] on div at bounding box center [344, 262] width 315 height 10
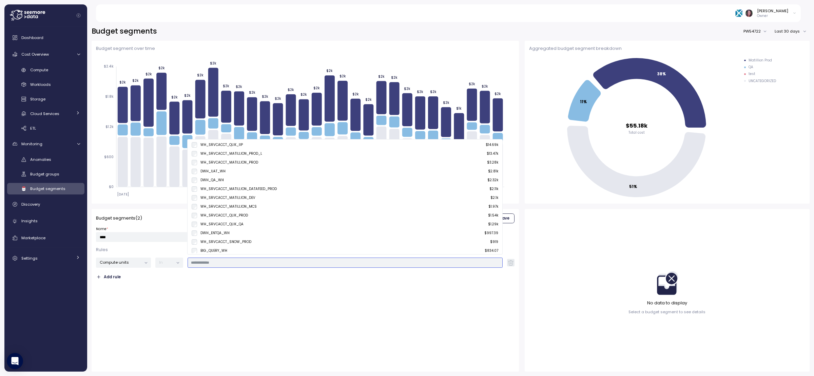
click at [194, 177] on div "DWH_QA_WH" at bounding box center [208, 179] width 32 height 5
click at [240, 178] on div "WH_SRVCACCT_MATILLION_DEV_L" at bounding box center [226, 175] width 68 height 5
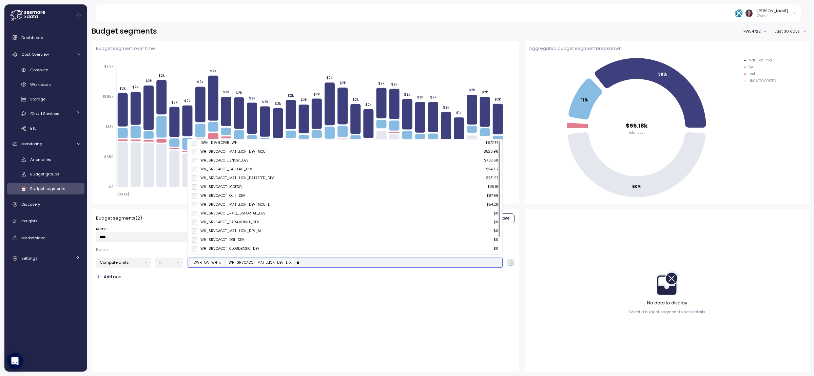
scroll to position [0, 0]
click at [222, 142] on div "WH_SRVCACCT_MATILLION_DEV" at bounding box center [227, 144] width 55 height 5
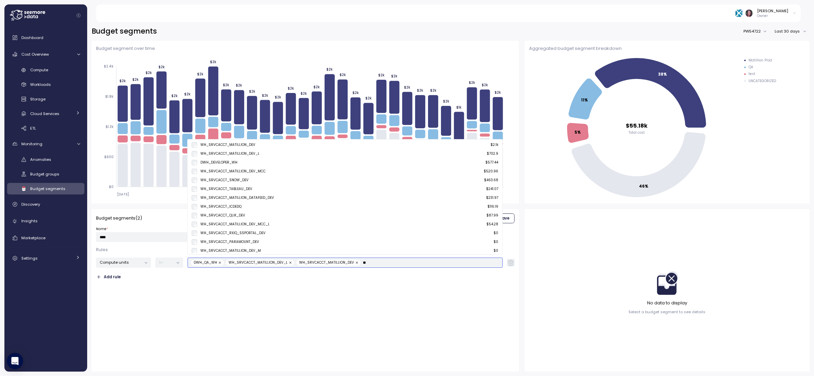
type input "*"
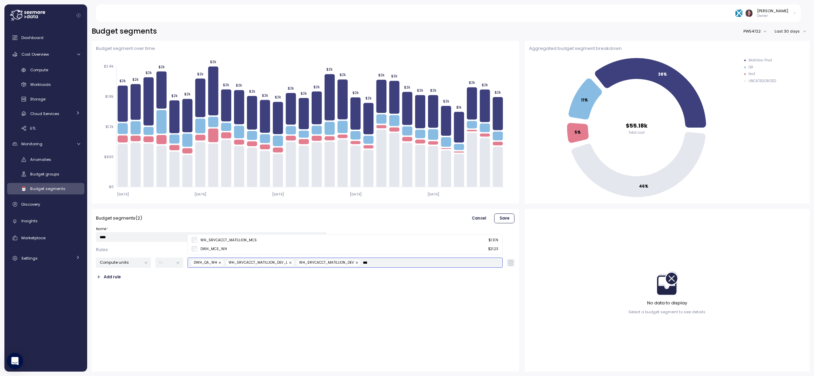
click at [210, 241] on div "WH_SRVCACCT_MATILLION_MCS" at bounding box center [228, 240] width 56 height 5
click at [396, 257] on div "DWH_QA_WH WH_SRVCACCT_MATILLION_DEV_L WH_SRVCACCT_MATILLION_DEV WH_SRVCACCT_MAT…" at bounding box center [344, 262] width 315 height 10
type input "*"
click at [239, 231] on div "WH_SRVCACCT_MATILLION_QA_L" at bounding box center [228, 231] width 57 height 5
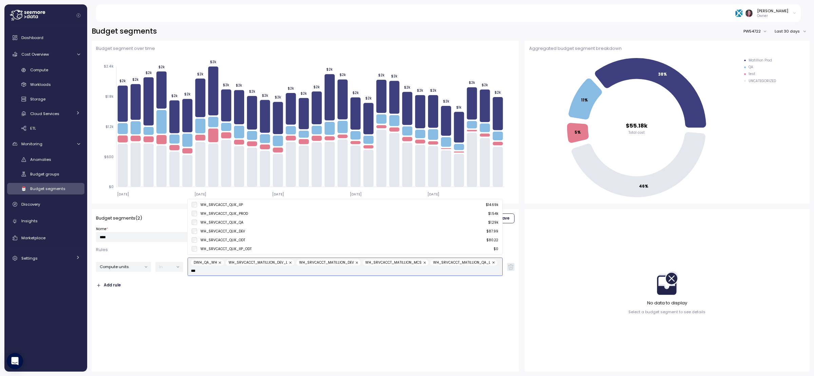
click at [259, 221] on div "WH_SRVCACCT_QLIK_QA $ 1.29k" at bounding box center [345, 221] width 307 height 5
type input "*"
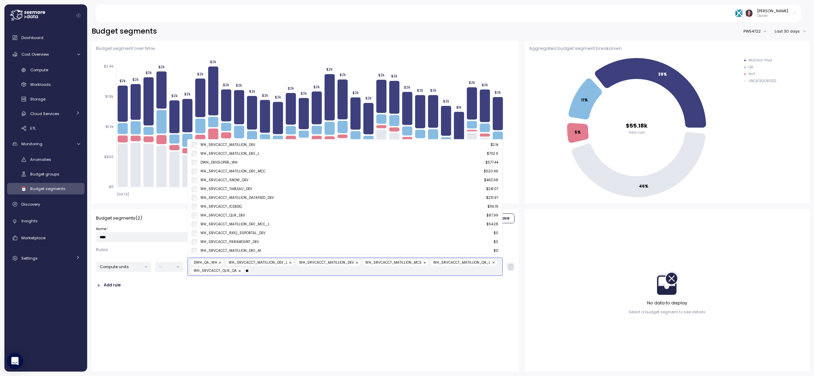
click at [225, 165] on div "DWH_DEVELOPER_WH" at bounding box center [218, 162] width 37 height 5
type input "*"
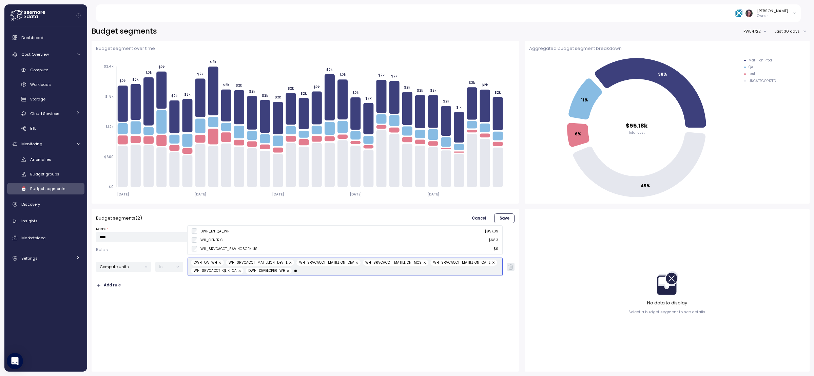
click at [222, 232] on div "DWH_ENTQA_WH" at bounding box center [214, 231] width 29 height 5
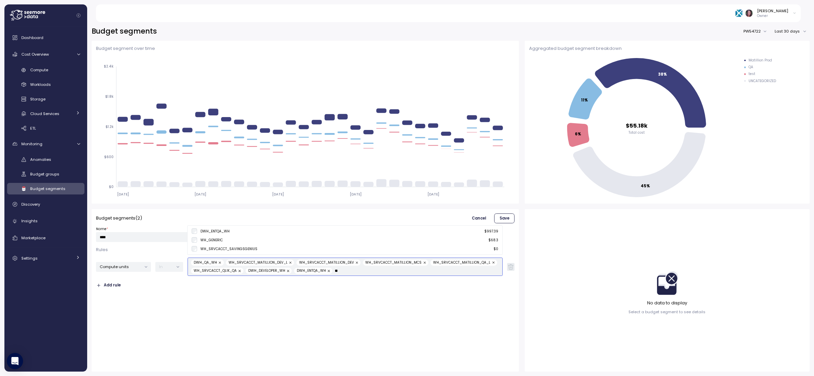
type input "**"
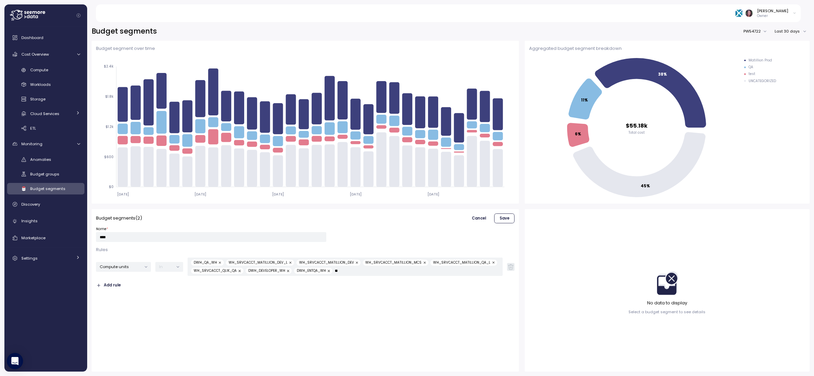
click at [314, 278] on div "Budget segments ( 2 ) Cancel Save Name * **** Rules Compute units In DWH_QA_WH …" at bounding box center [305, 290] width 419 height 154
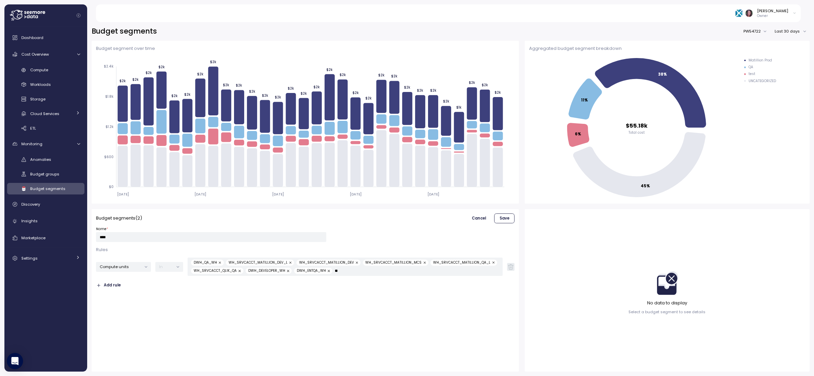
click at [508, 219] on span "Save" at bounding box center [504, 218] width 10 height 9
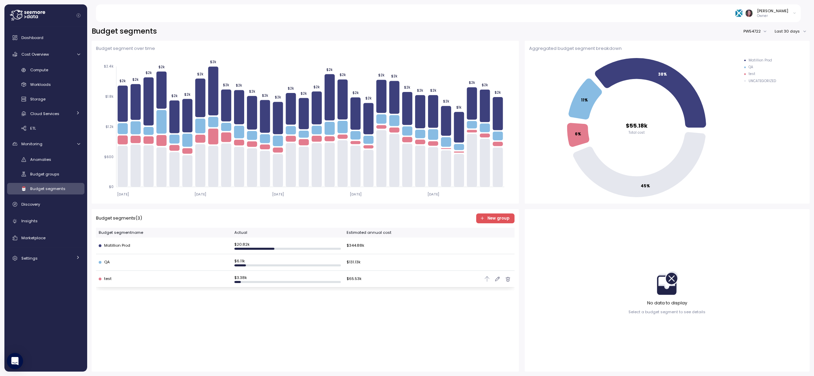
click at [108, 278] on div "test" at bounding box center [164, 279] width 130 height 6
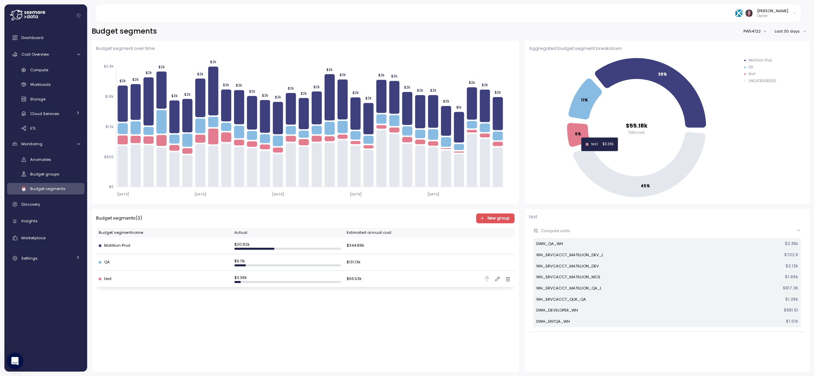
click at [581, 127] on icon at bounding box center [578, 135] width 22 height 24
click at [580, 129] on icon at bounding box center [578, 135] width 22 height 24
click at [43, 64] on link "Compute" at bounding box center [45, 69] width 77 height 11
click at [48, 67] on span "Compute" at bounding box center [39, 69] width 18 height 5
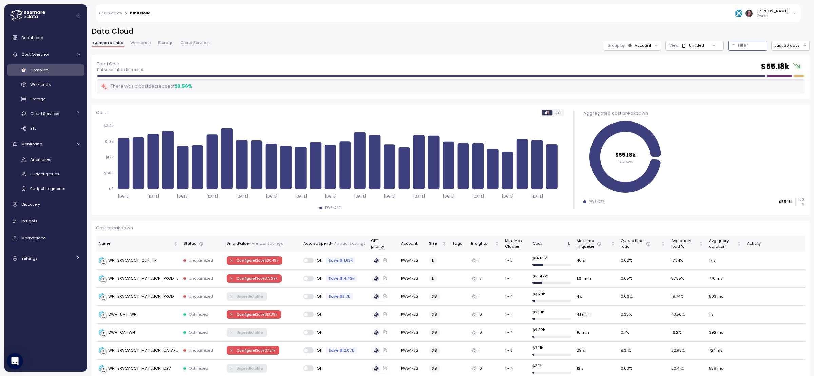
click at [602, 46] on div "Filter" at bounding box center [750, 45] width 25 height 7
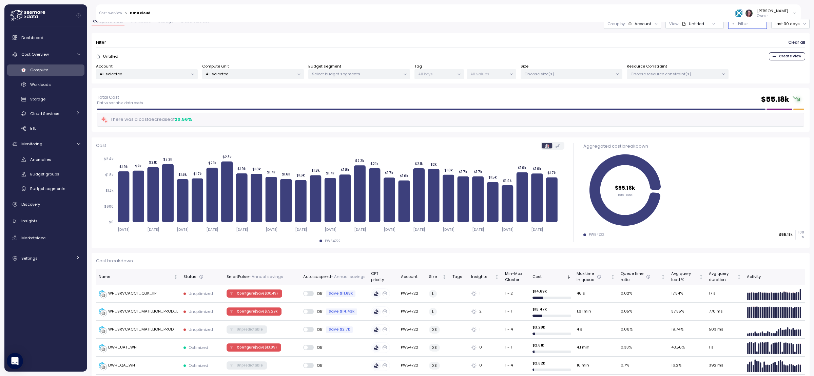
scroll to position [34, 0]
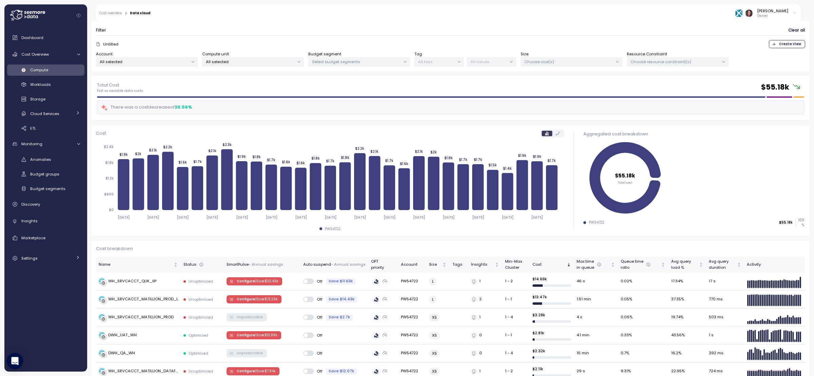
click at [346, 59] on p "Select budget segments" at bounding box center [356, 61] width 88 height 5
click at [331, 118] on div "test only" at bounding box center [358, 121] width 93 height 8
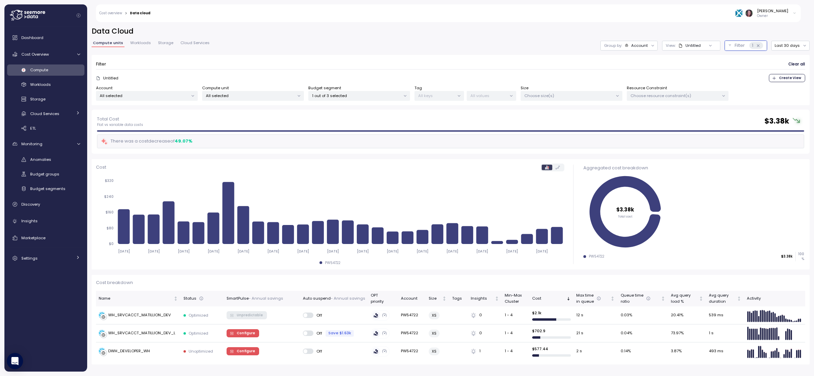
click at [377, 65] on div "Filter Clear all" at bounding box center [450, 64] width 709 height 10
click at [602, 42] on div "1" at bounding box center [756, 45] width 14 height 7
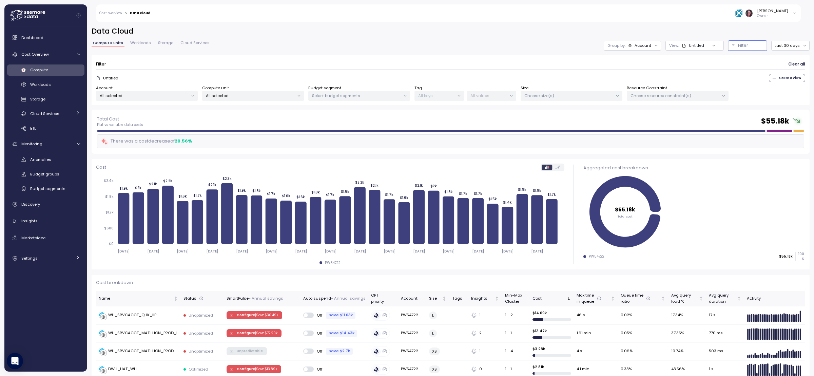
click at [366, 96] on p "Select budget segments" at bounding box center [356, 95] width 88 height 5
click at [320, 152] on div "test only" at bounding box center [358, 156] width 93 height 8
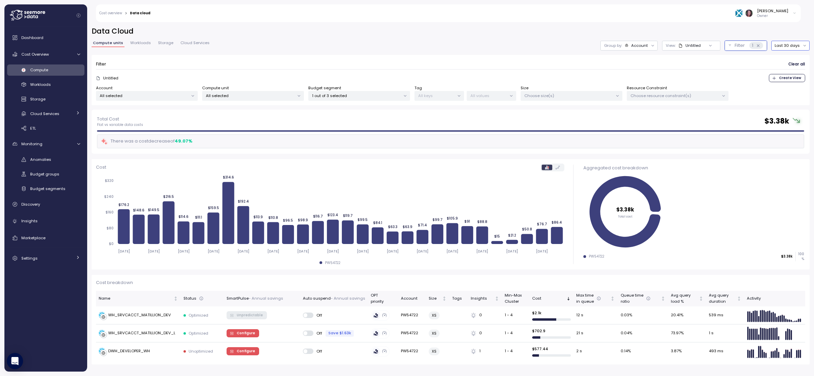
click at [795, 45] on button "Last 30 days" at bounding box center [790, 46] width 38 height 10
click at [796, 106] on div "Last 6 months" at bounding box center [794, 103] width 28 height 5
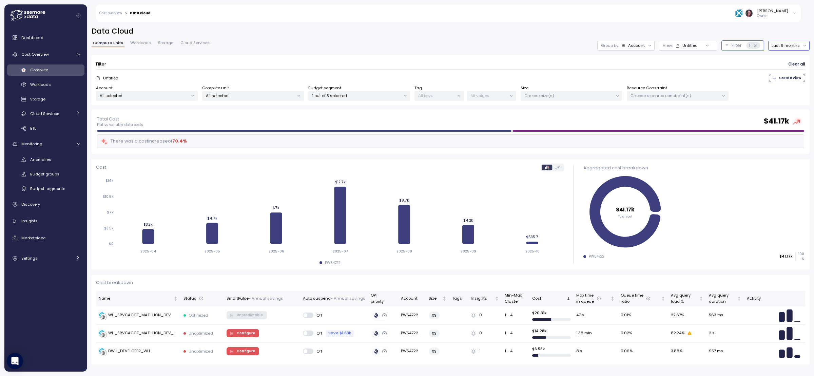
click at [167, 95] on p "All selected" at bounding box center [144, 95] width 88 height 5
click at [251, 98] on p "All selected" at bounding box center [250, 95] width 88 height 5
click at [303, 119] on div "Select All" at bounding box center [253, 122] width 121 height 9
click at [228, 134] on div "BIG_QUERY_WH" at bounding box center [218, 132] width 31 height 5
click at [197, 139] on div "DWH_ANALYST_WH only" at bounding box center [253, 144] width 121 height 12
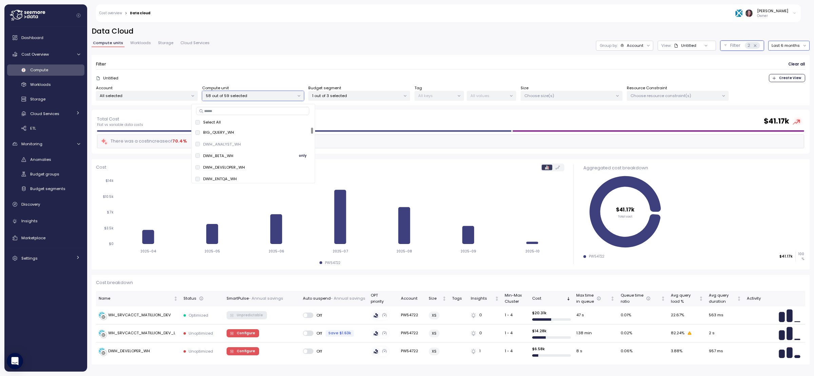
drag, startPoint x: 197, startPoint y: 151, endPoint x: 196, endPoint y: 158, distance: 7.5
click at [197, 151] on div "DWH_BETA_WH only" at bounding box center [253, 156] width 121 height 12
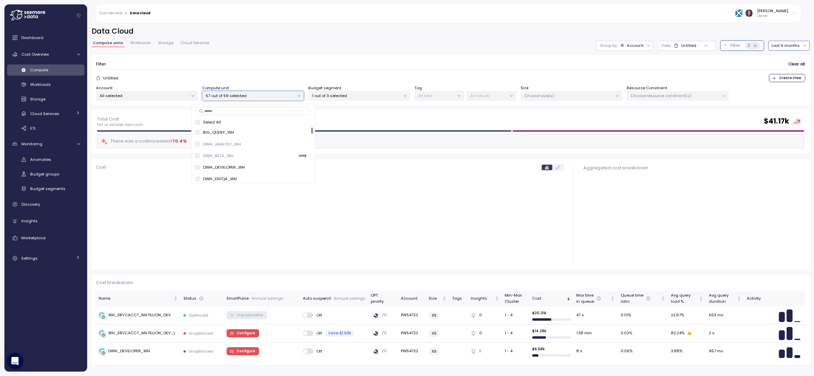
click at [198, 160] on div "DWH_BETA_WH only" at bounding box center [253, 156] width 121 height 12
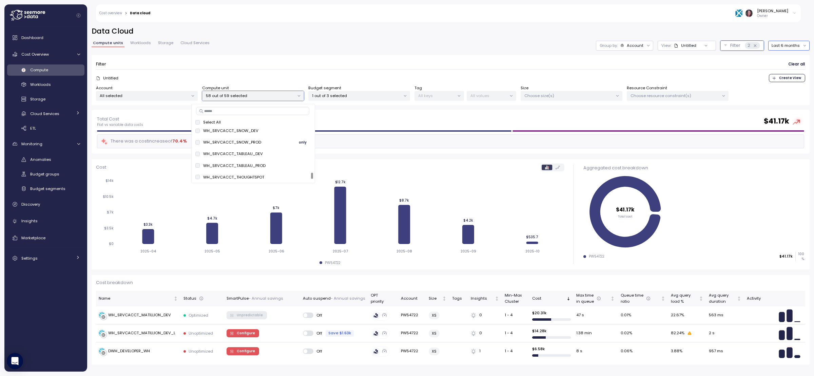
scroll to position [628, 0]
click at [385, 91] on div "1 out of 3 selected" at bounding box center [359, 96] width 102 height 10
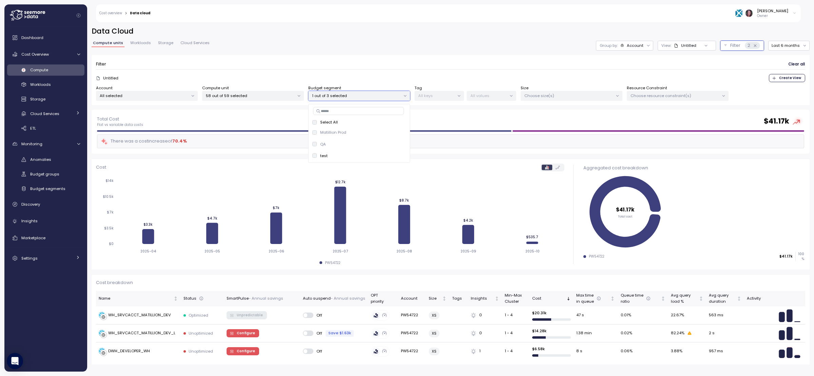
click at [526, 127] on div "Total Cost Flat vs variable data costs $ 41.17k There was a cost increase of 70…" at bounding box center [450, 131] width 707 height 33
click at [790, 47] on button "Last 6 months" at bounding box center [788, 46] width 41 height 10
click at [789, 86] on div "Last 14 days" at bounding box center [791, 85] width 24 height 5
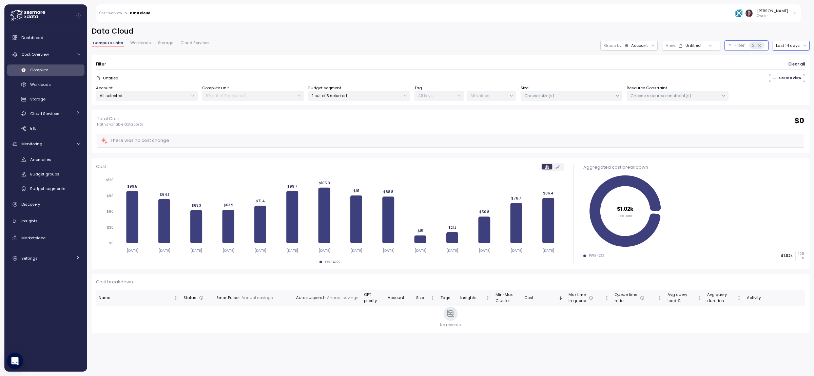
click at [782, 47] on button "Last 14 days" at bounding box center [790, 46] width 37 height 10
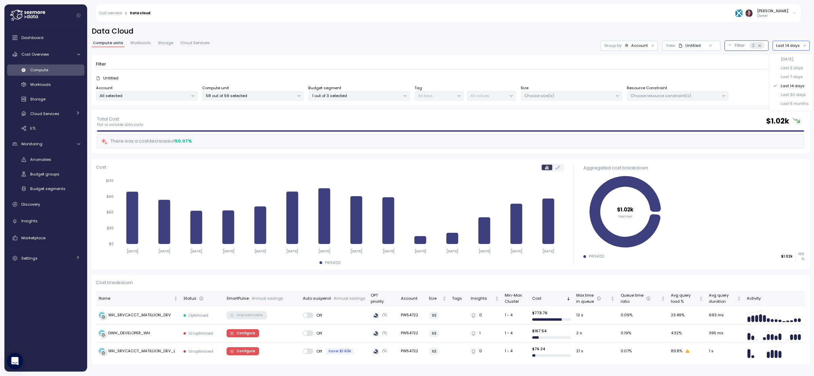
click at [788, 93] on div "Last 30 days" at bounding box center [792, 94] width 25 height 5
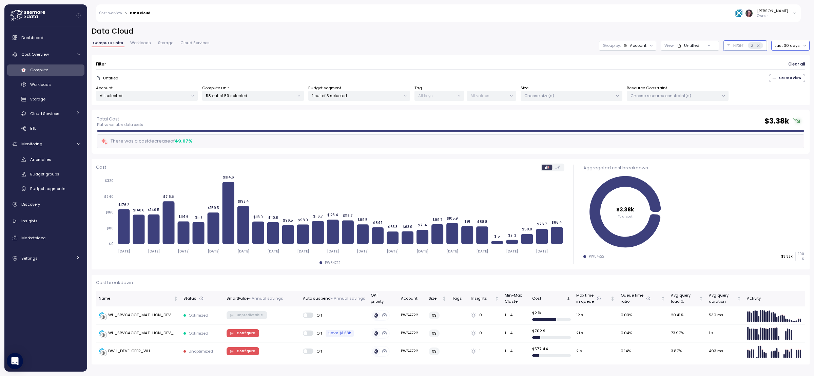
click at [333, 96] on p "1 out of 3 selected" at bounding box center [356, 95] width 88 height 5
click at [254, 96] on p "58 out of 59 selected" at bounding box center [250, 95] width 88 height 5
click at [236, 107] on input at bounding box center [252, 111] width 113 height 8
click at [192, 122] on div "Select All BIG_QUERY_WH only DWH_ANALYST_WH only DWH_BETA_WH only DWH_DEVELOPER…" at bounding box center [253, 144] width 124 height 80
click at [345, 92] on div "1 out of 3 selected" at bounding box center [359, 96] width 102 height 10
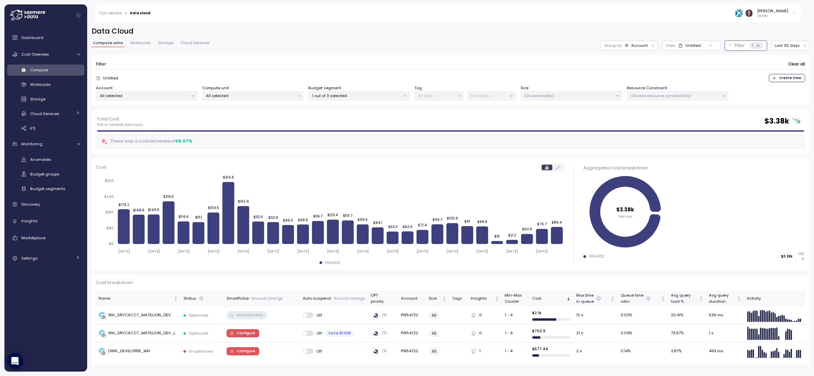
click at [682, 93] on p "Choose resource constraint(s)" at bounding box center [674, 95] width 88 height 5
click at [590, 98] on p "Choose size(s)" at bounding box center [568, 95] width 88 height 5
click at [487, 93] on p "All values" at bounding box center [488, 95] width 36 height 5
click at [481, 96] on p "All values" at bounding box center [488, 95] width 36 height 5
click at [434, 96] on p "All keys" at bounding box center [436, 95] width 36 height 5
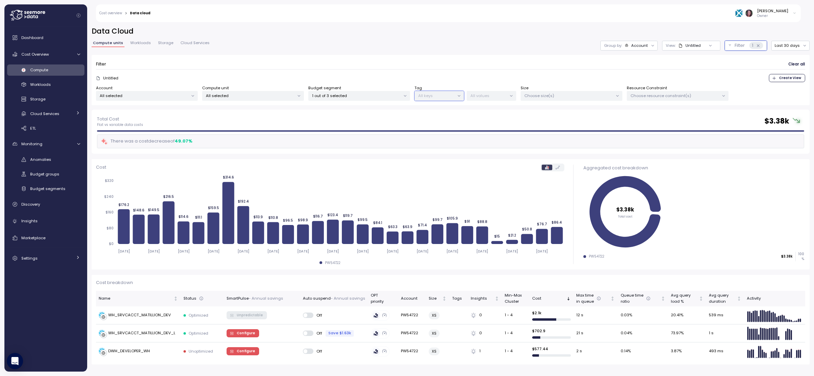
click at [348, 97] on p "1 out of 3 selected" at bounding box center [356, 95] width 88 height 5
click at [319, 145] on div "QA" at bounding box center [319, 143] width 14 height 5
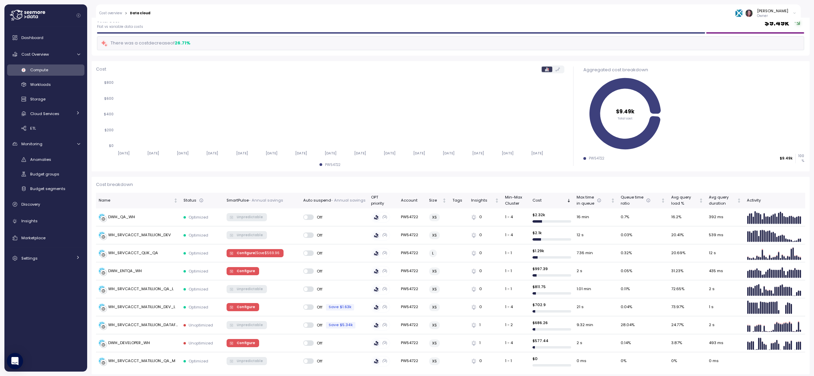
scroll to position [102, 0]
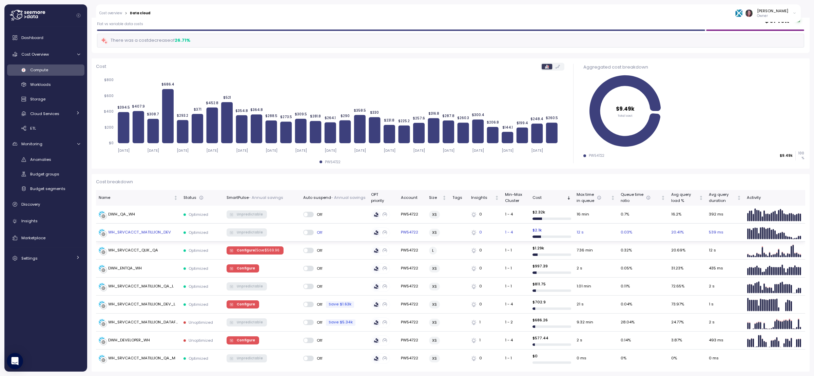
click at [130, 226] on td "WH_SRVCACCT_MATILLION_DEV" at bounding box center [138, 232] width 85 height 18
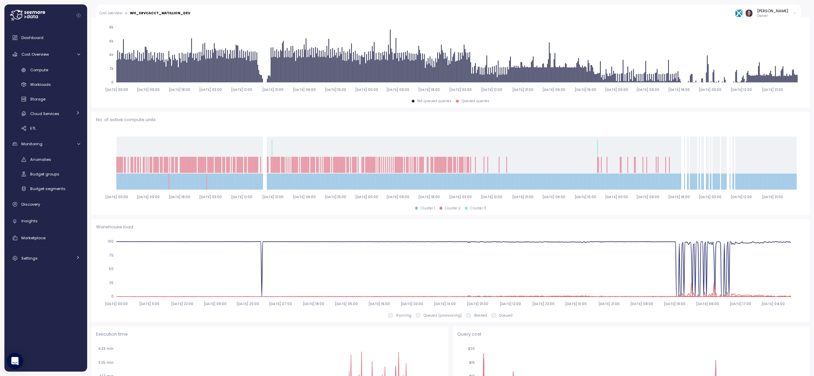
scroll to position [1, 0]
